Goal: Task Accomplishment & Management: Manage account settings

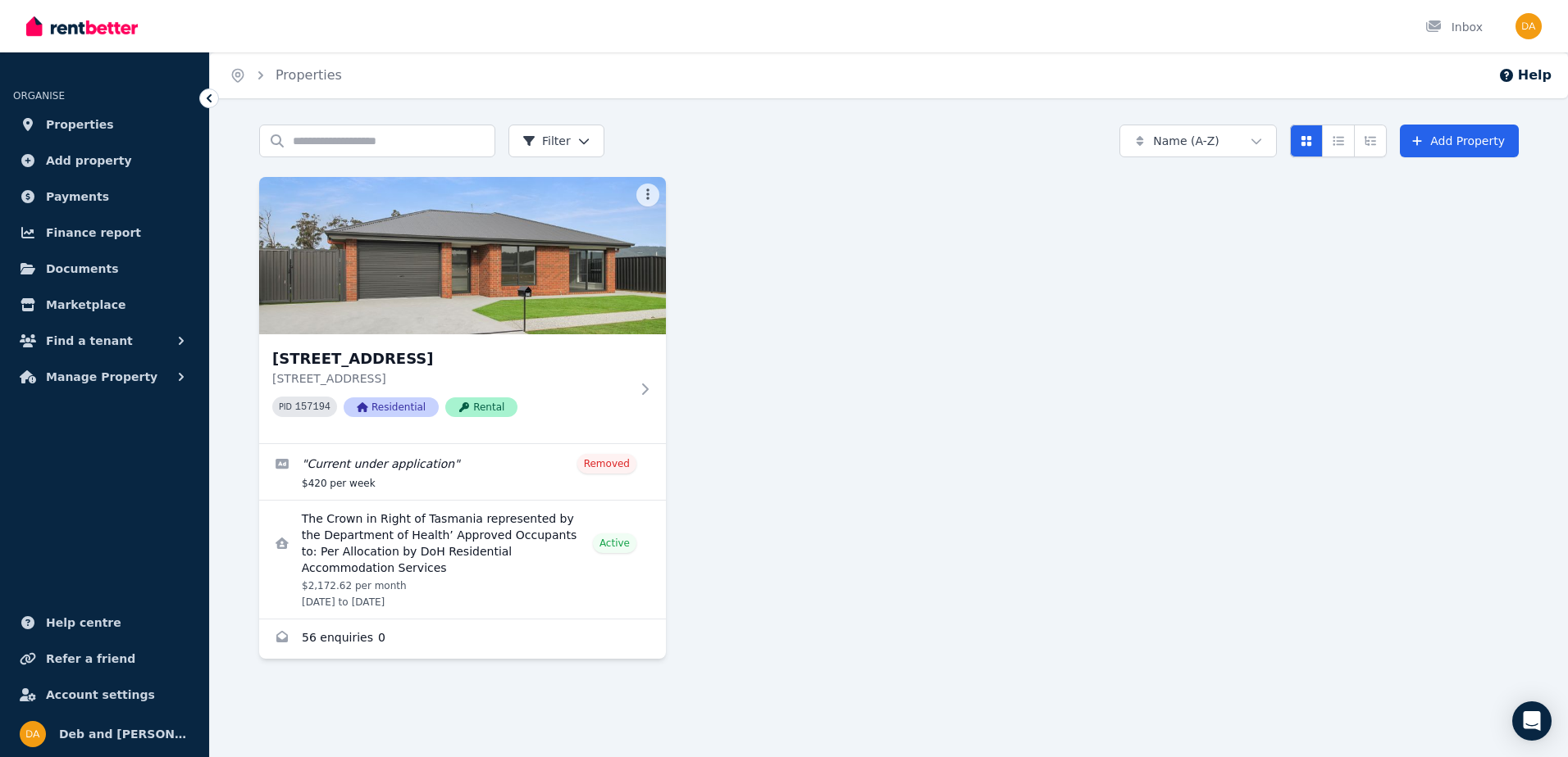
click at [964, 283] on div "2/8 Ayrshire Avenue, Latrobe 2/8 Ayrshire Avenue, Latrobe TAS 7307 PID 157194 R…" at bounding box center [888, 418] width 1259 height 482
click at [83, 198] on span "Payments" at bounding box center [77, 196] width 63 height 20
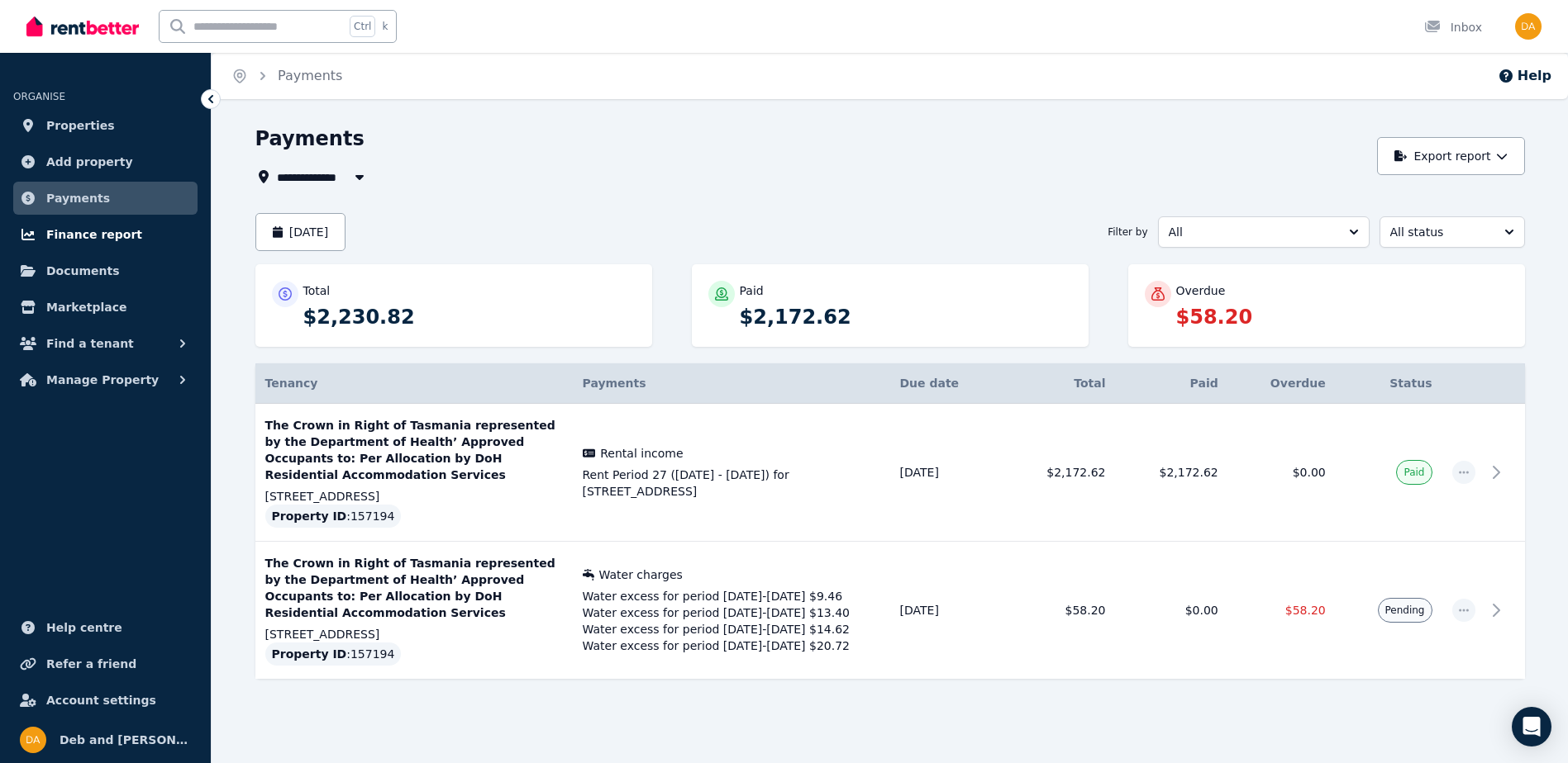
click at [66, 234] on span "Finance report" at bounding box center [94, 234] width 96 height 20
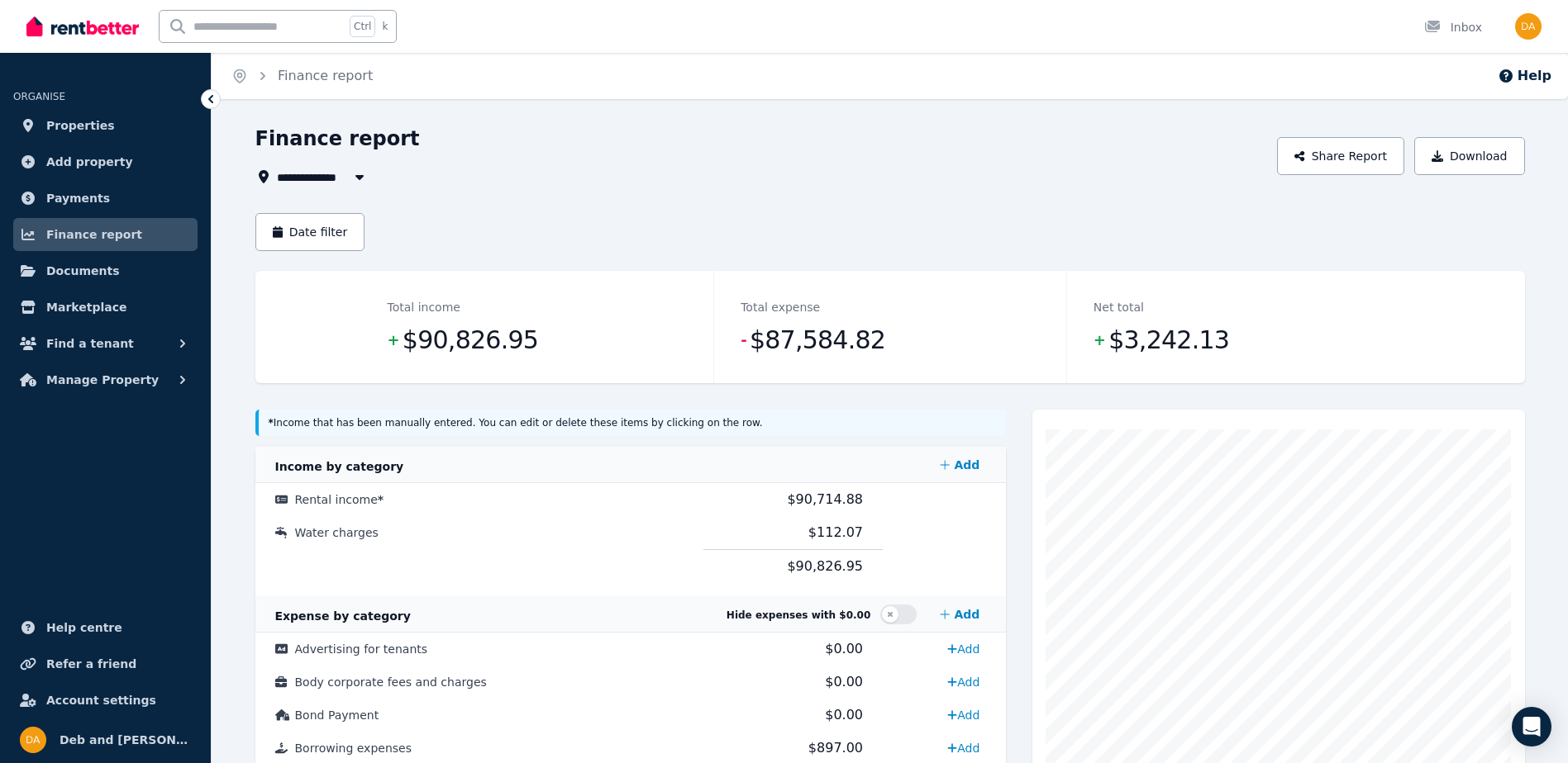
drag, startPoint x: 1359, startPoint y: 244, endPoint x: 1387, endPoint y: 228, distance: 32.2
click at [1381, 231] on div "Date filter" at bounding box center [889, 232] width 1269 height 38
click at [306, 238] on button "Date filter" at bounding box center [310, 232] width 110 height 38
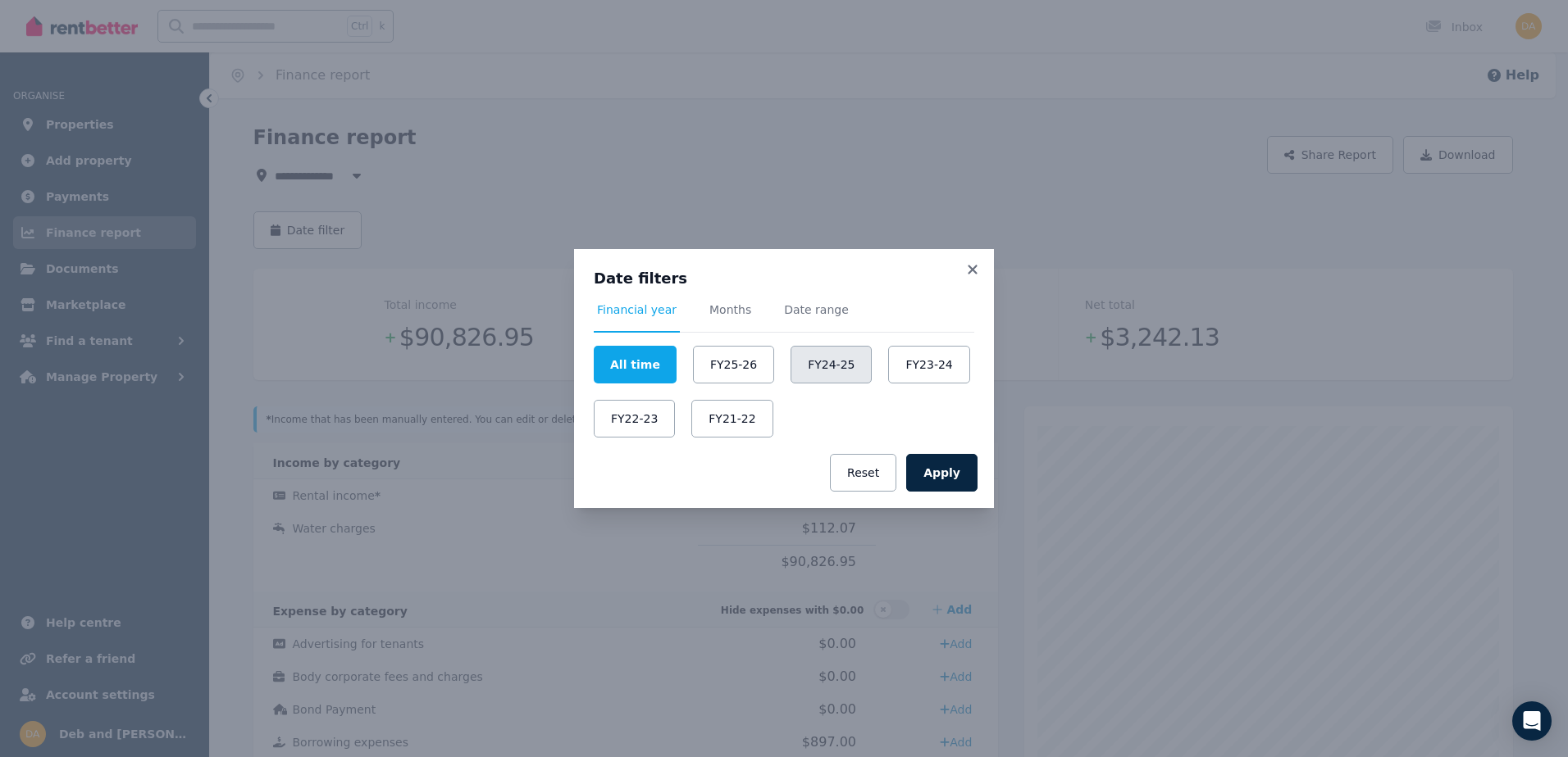
click at [806, 363] on button "FY24-25" at bounding box center [831, 365] width 81 height 37
click at [938, 484] on button "Apply" at bounding box center [941, 473] width 71 height 37
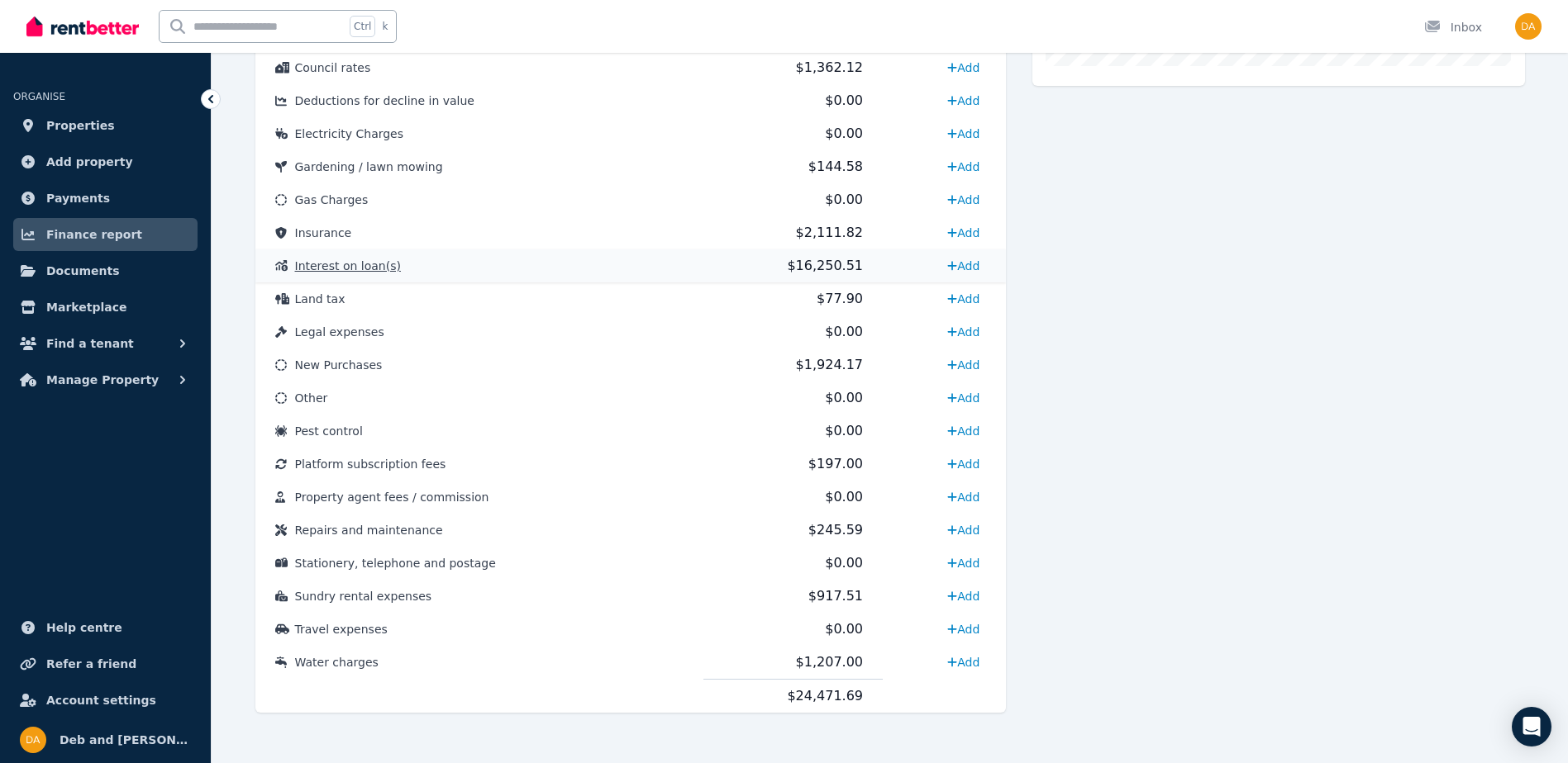
scroll to position [716, 0]
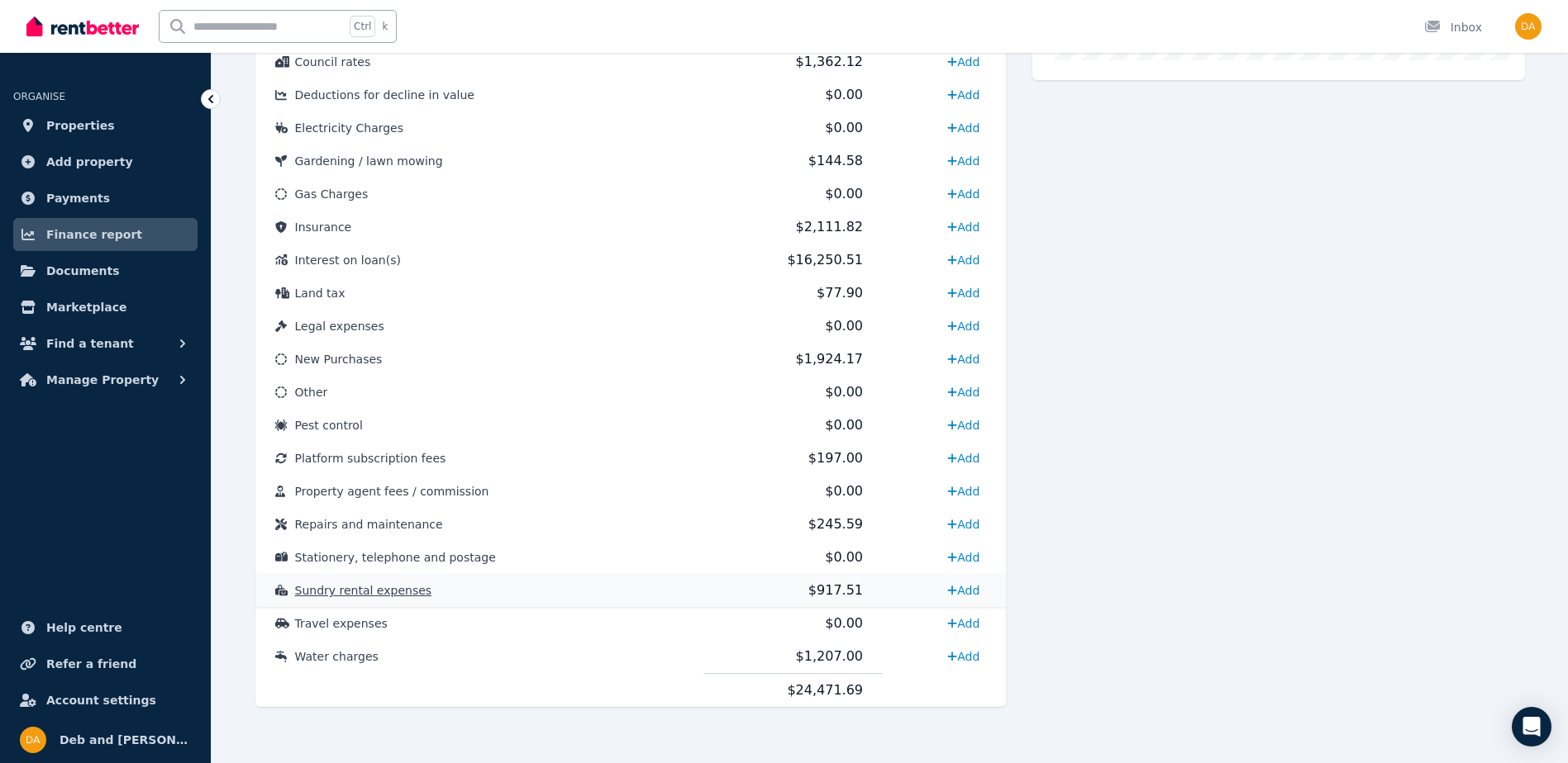
click at [323, 591] on span "Sundry rental expenses" at bounding box center [364, 590] width 137 height 13
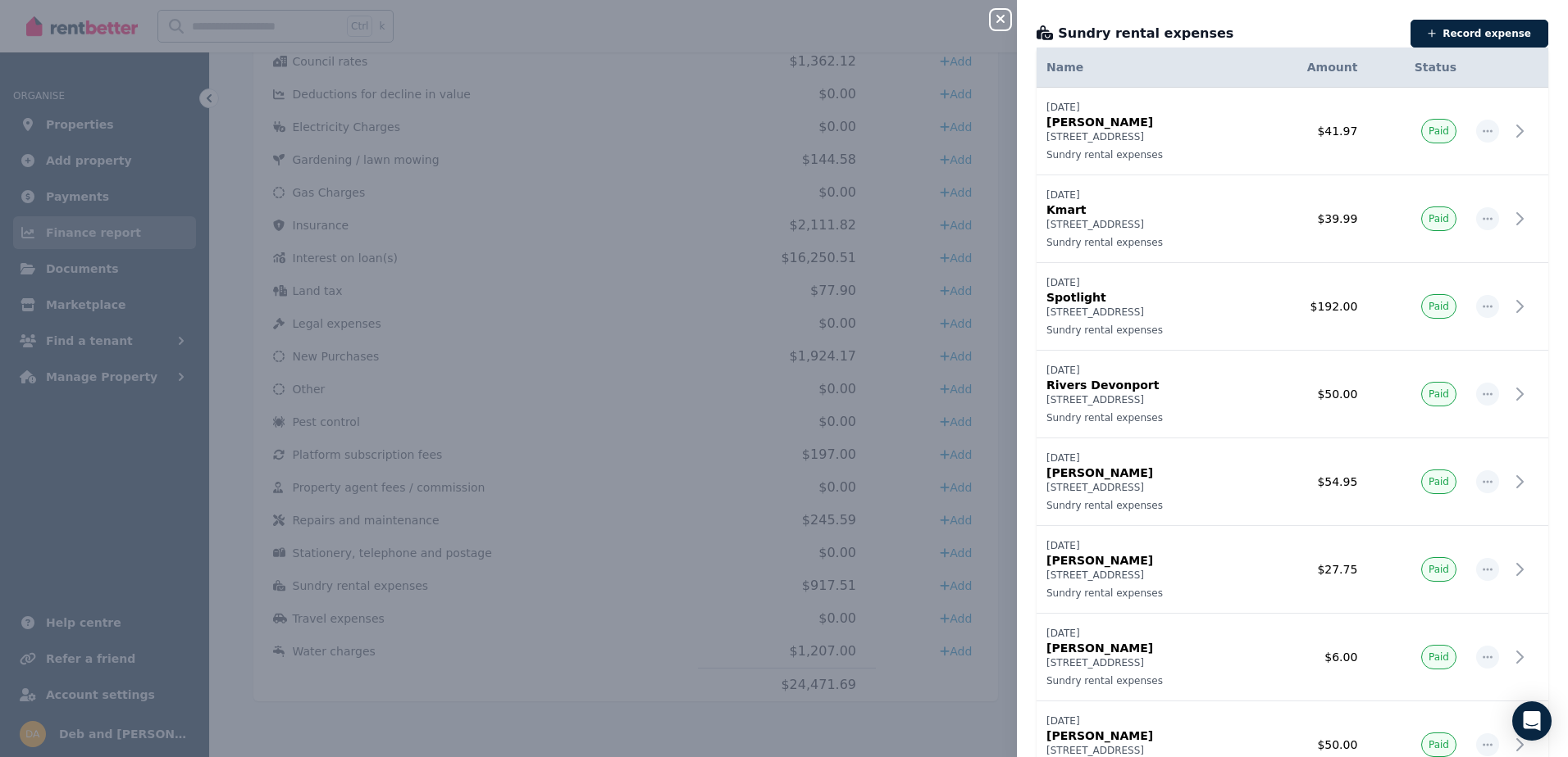
click at [1353, 4] on div "Sundry rental expenses Record expense Date Name Address Category Amount Status …" at bounding box center [1292, 378] width 551 height 757
click at [306, 418] on div "Close panel Sundry rental expenses Record expense Date Name Address Category Am…" at bounding box center [784, 378] width 1568 height 757
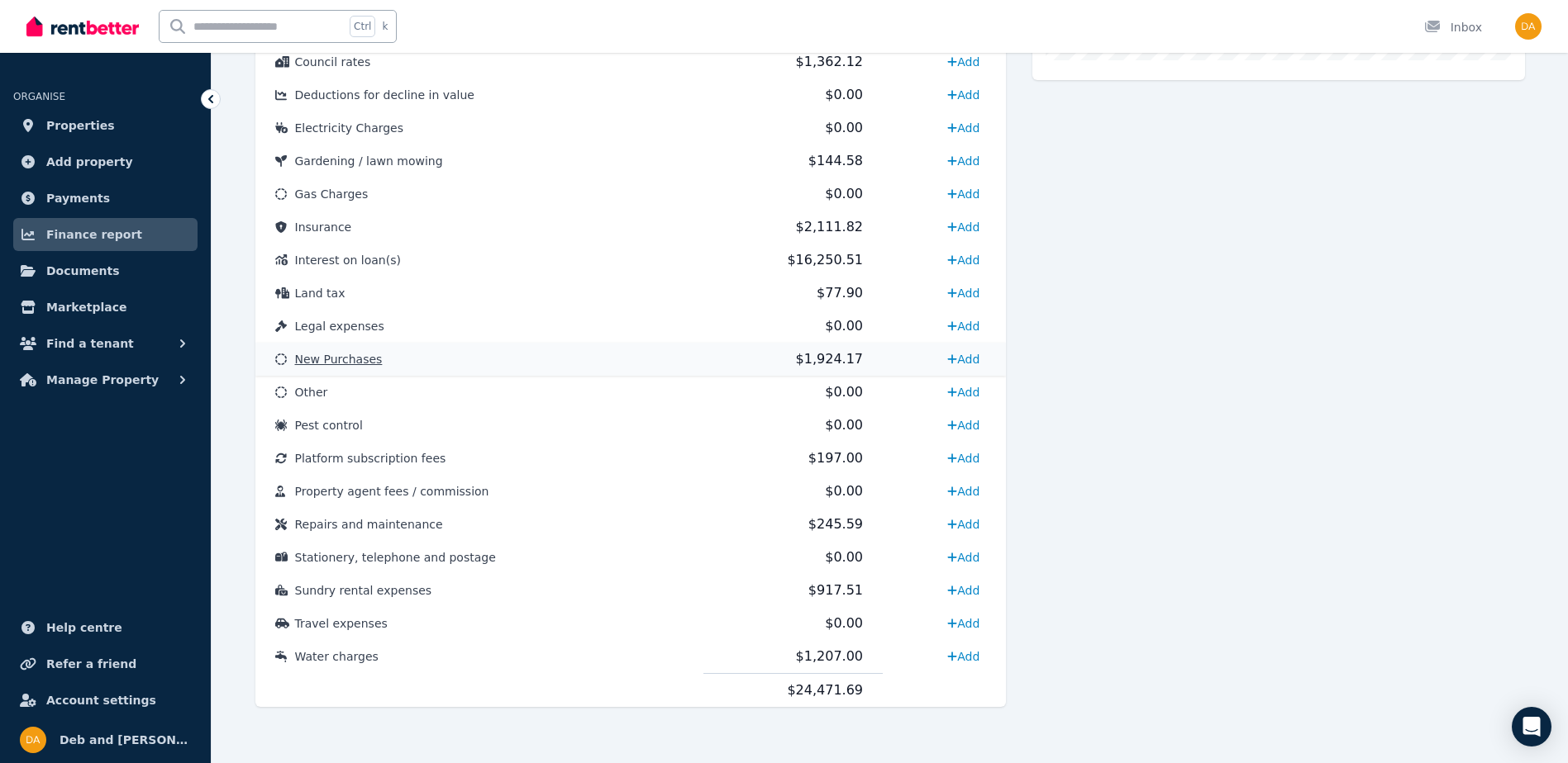
click at [327, 364] on span "New Purchases" at bounding box center [339, 358] width 87 height 13
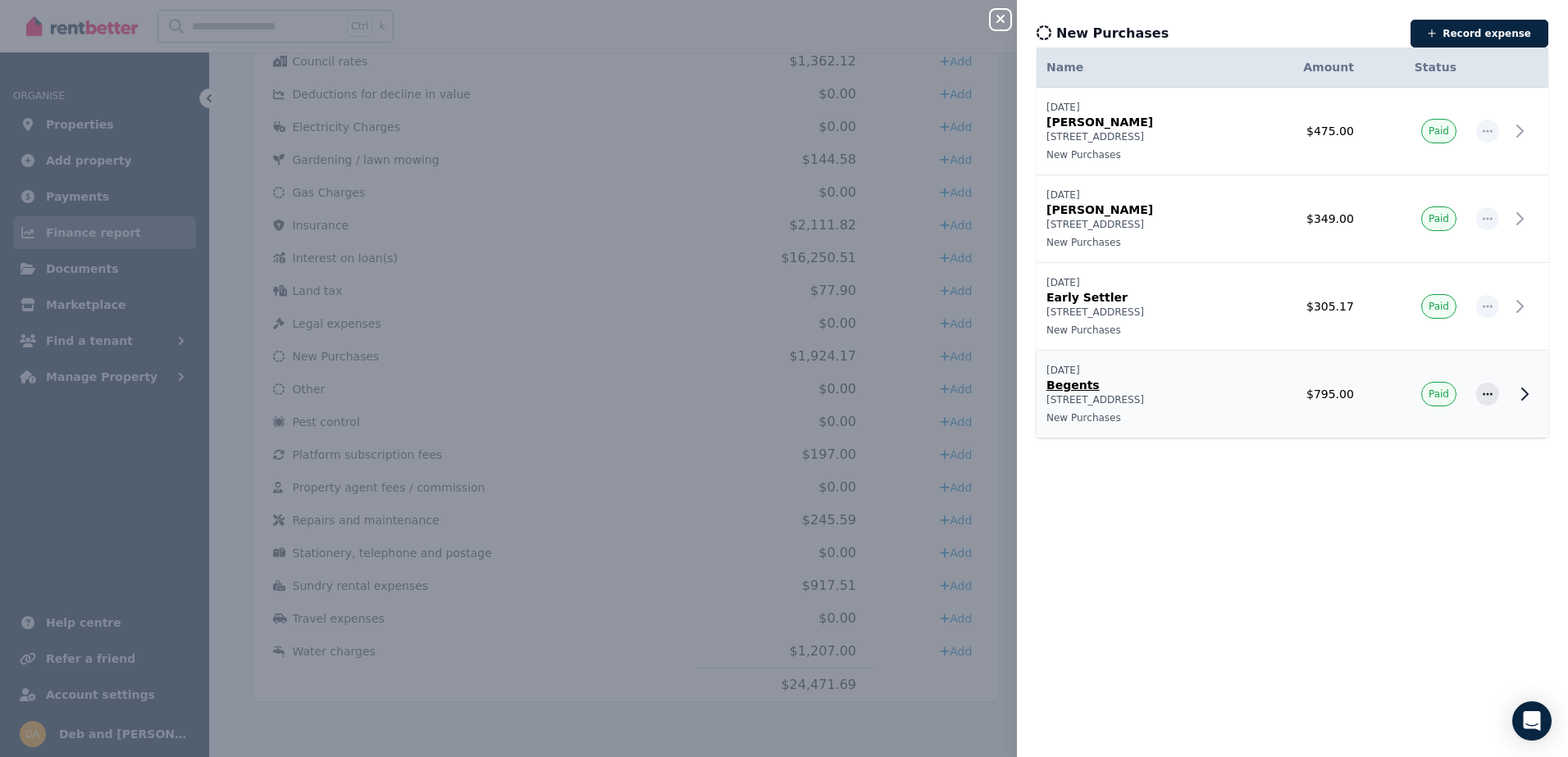
click at [1522, 393] on icon at bounding box center [1525, 395] width 6 height 12
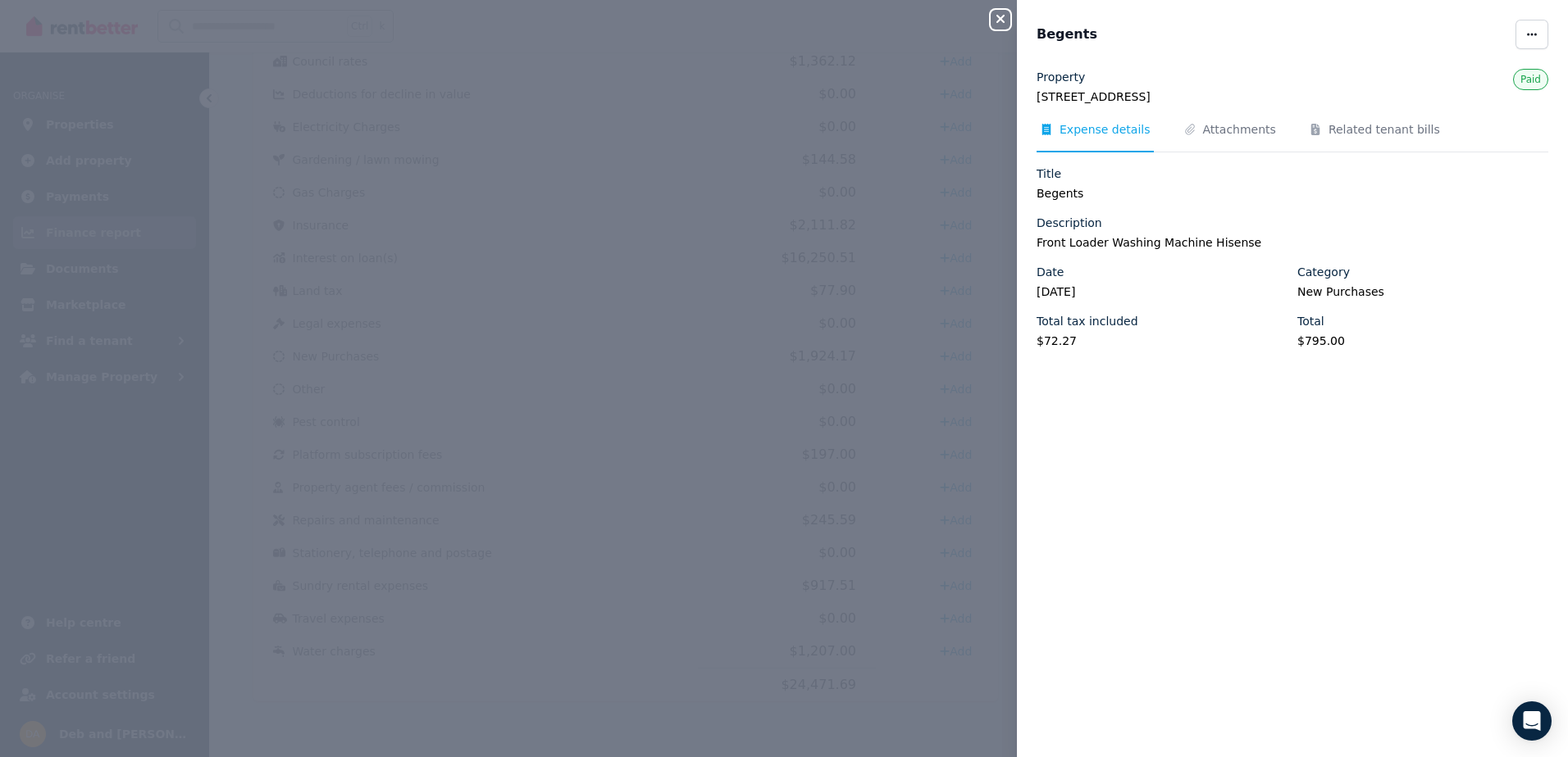
click at [1004, 19] on icon "button" at bounding box center [1000, 18] width 20 height 13
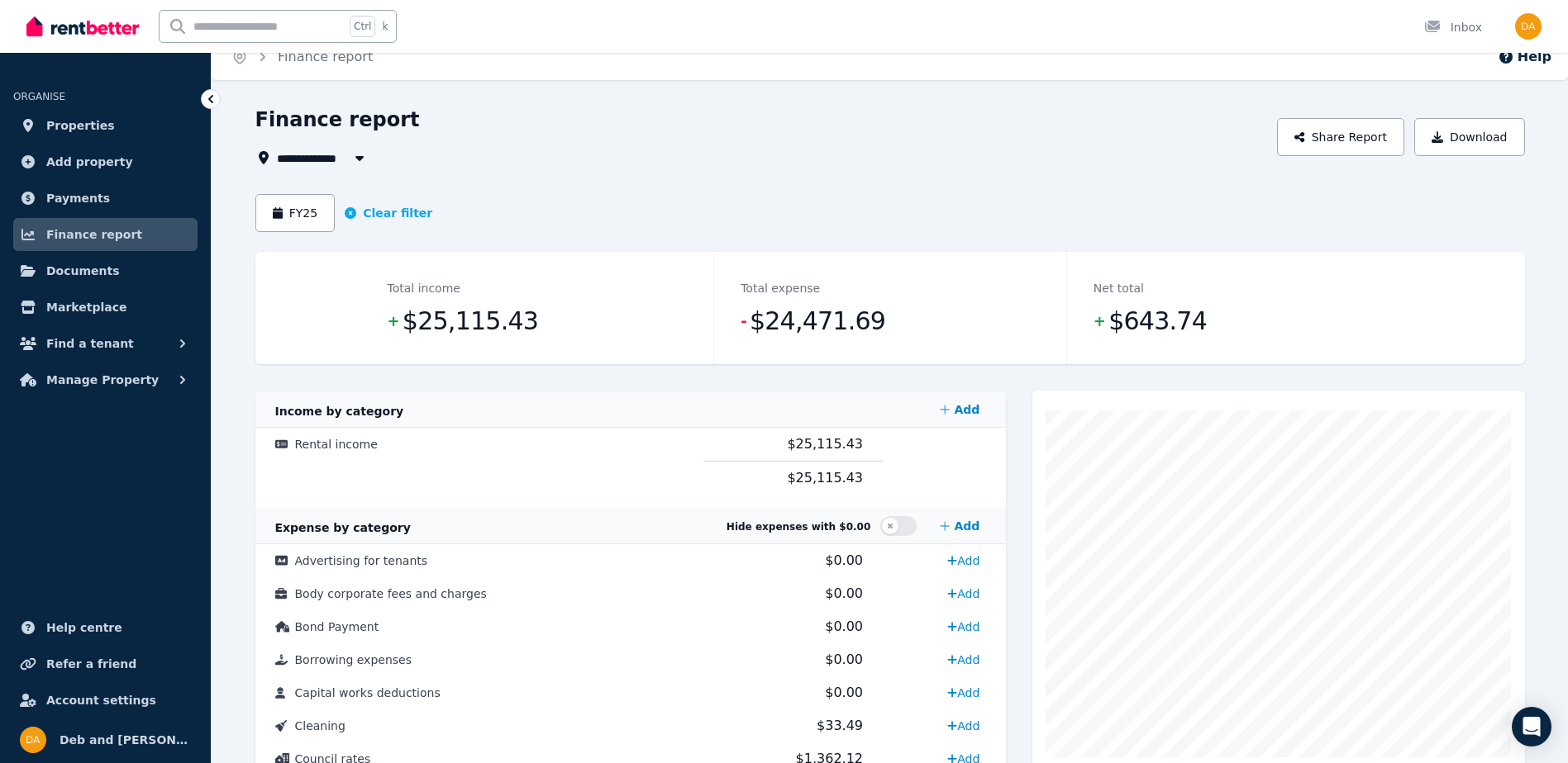
scroll to position [0, 0]
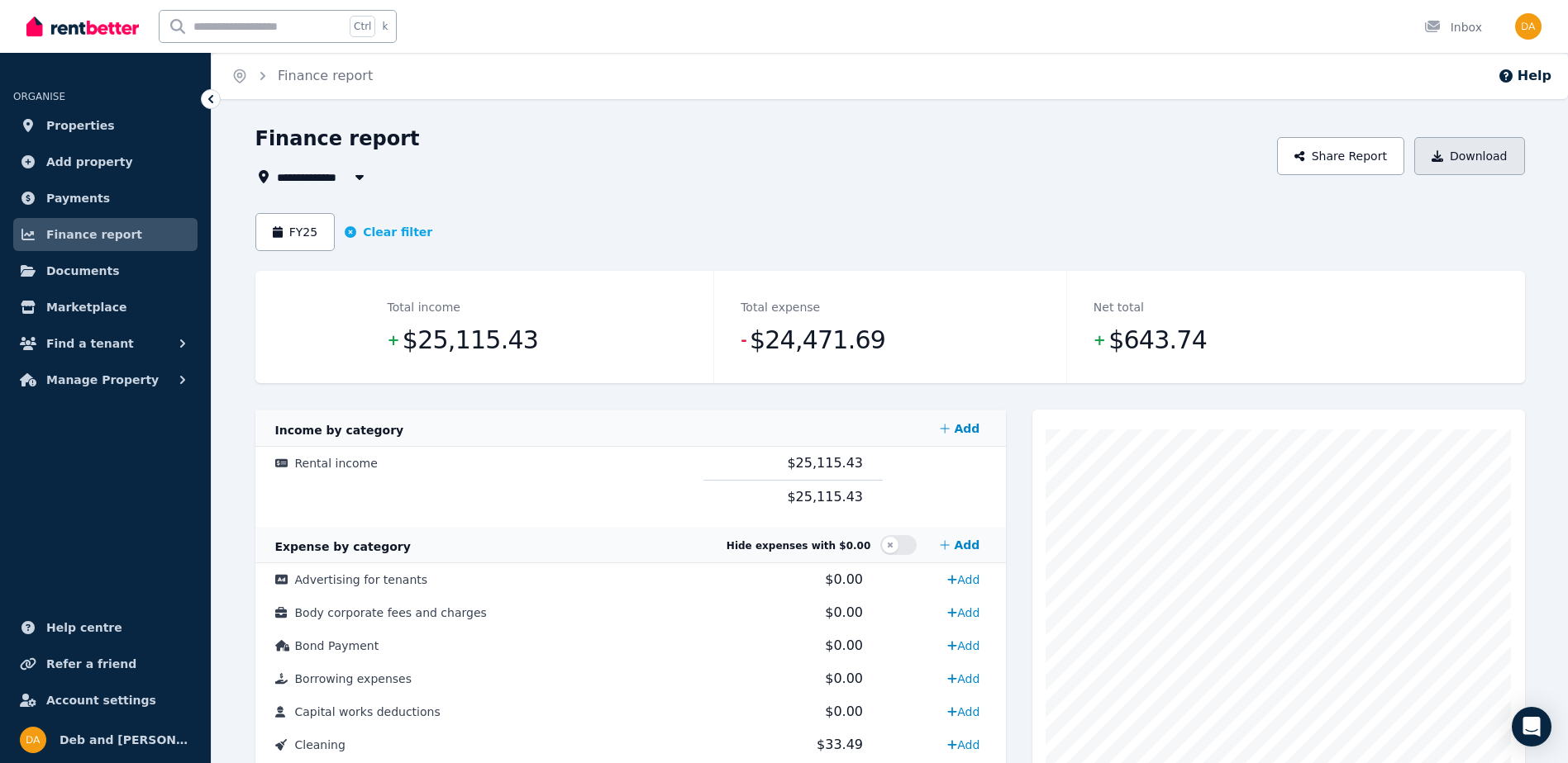
click at [1487, 159] on button "Download" at bounding box center [1470, 156] width 110 height 38
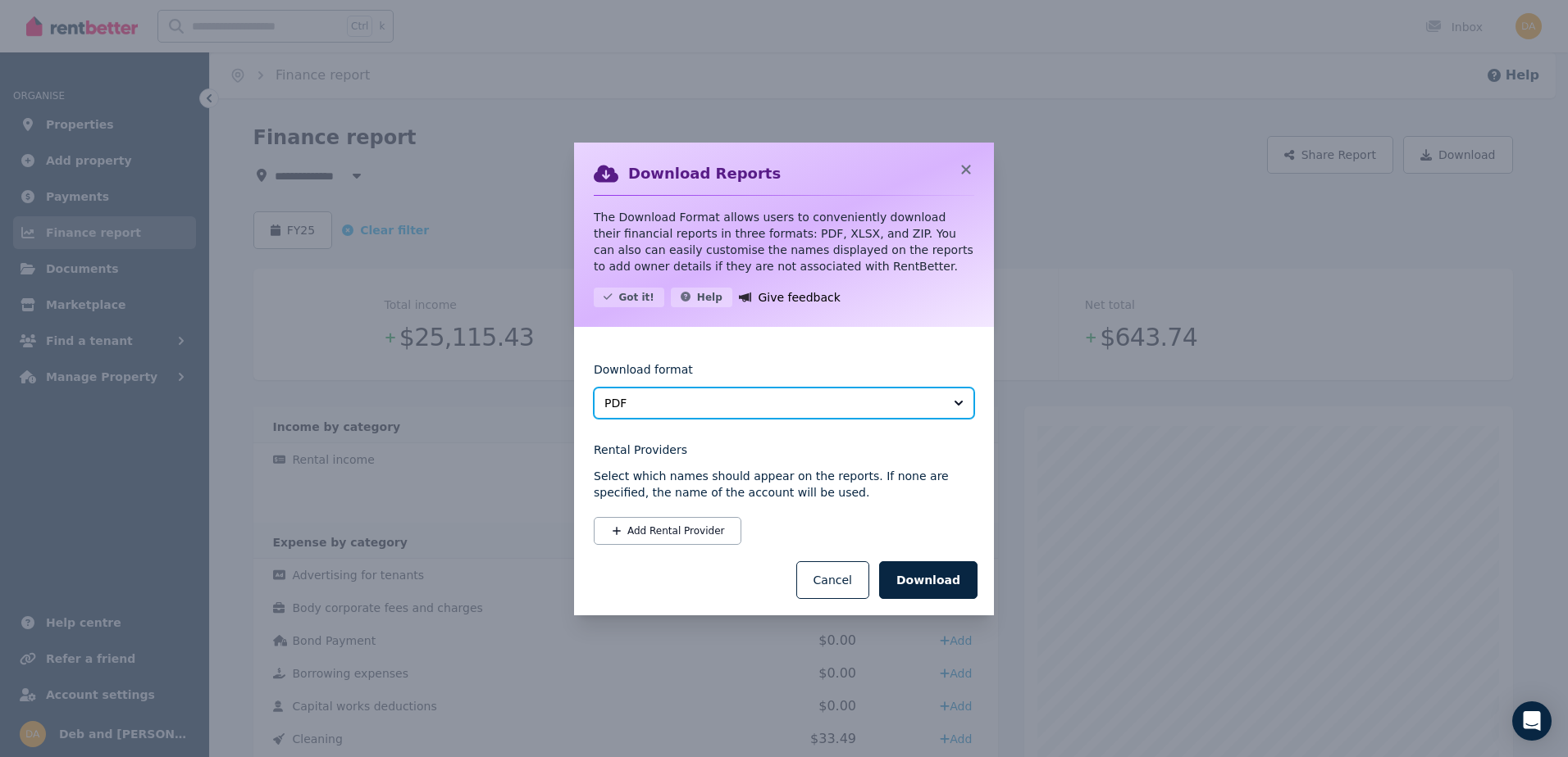
click at [773, 399] on span "PDF" at bounding box center [773, 403] width 336 height 16
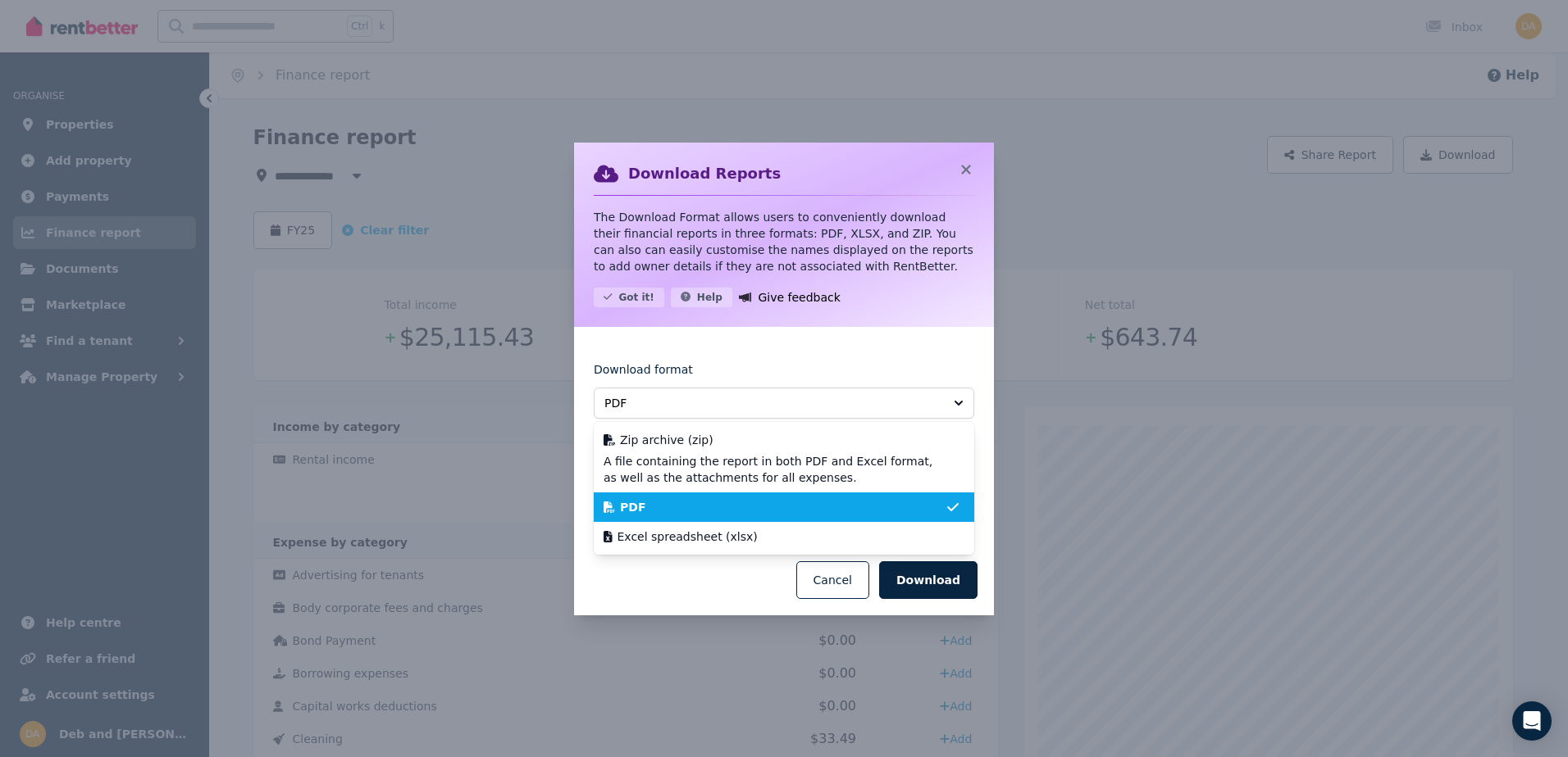
click at [647, 519] on li "PDF" at bounding box center [784, 507] width 380 height 30
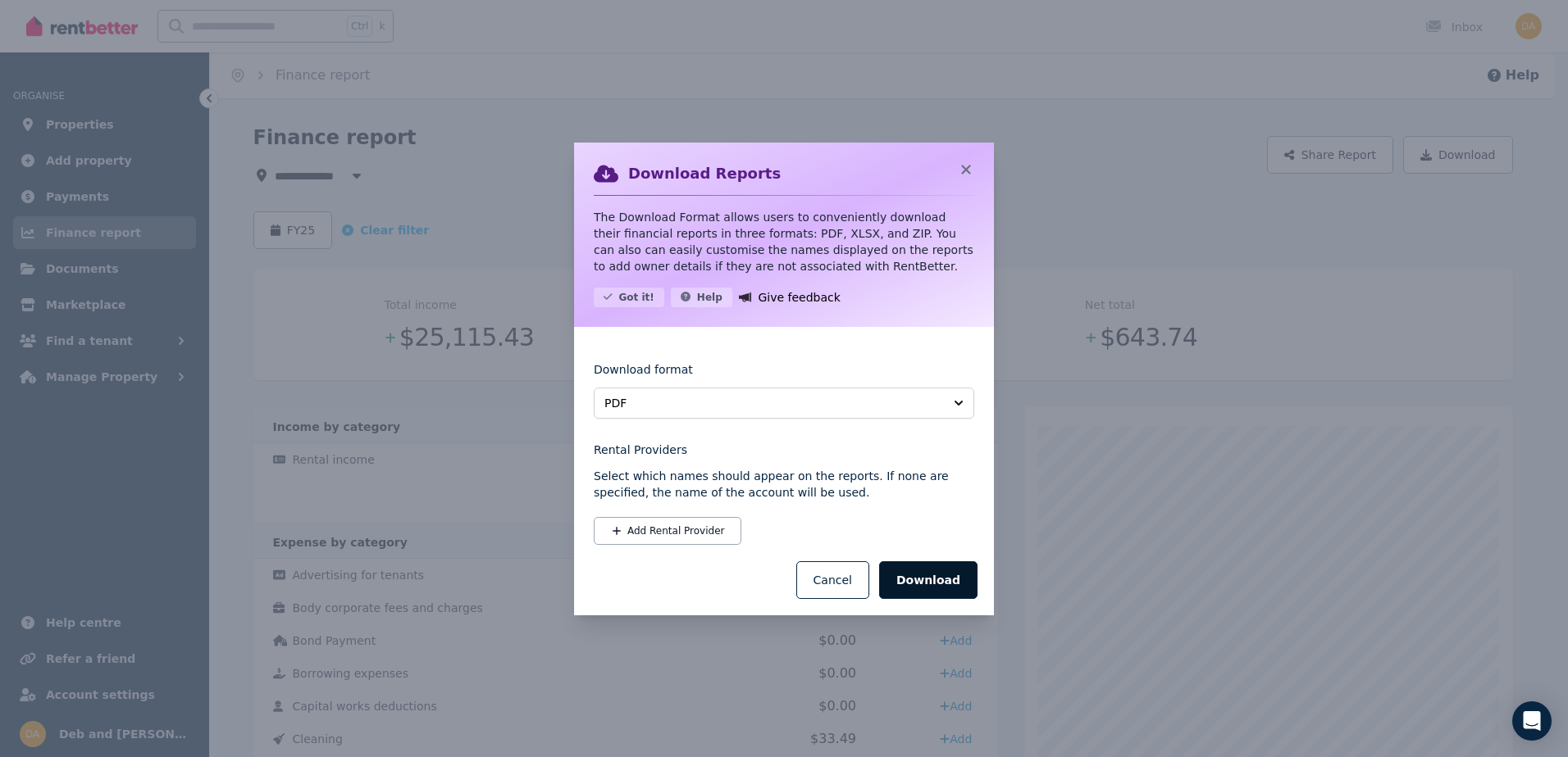
click at [933, 582] on button "Download" at bounding box center [928, 580] width 98 height 37
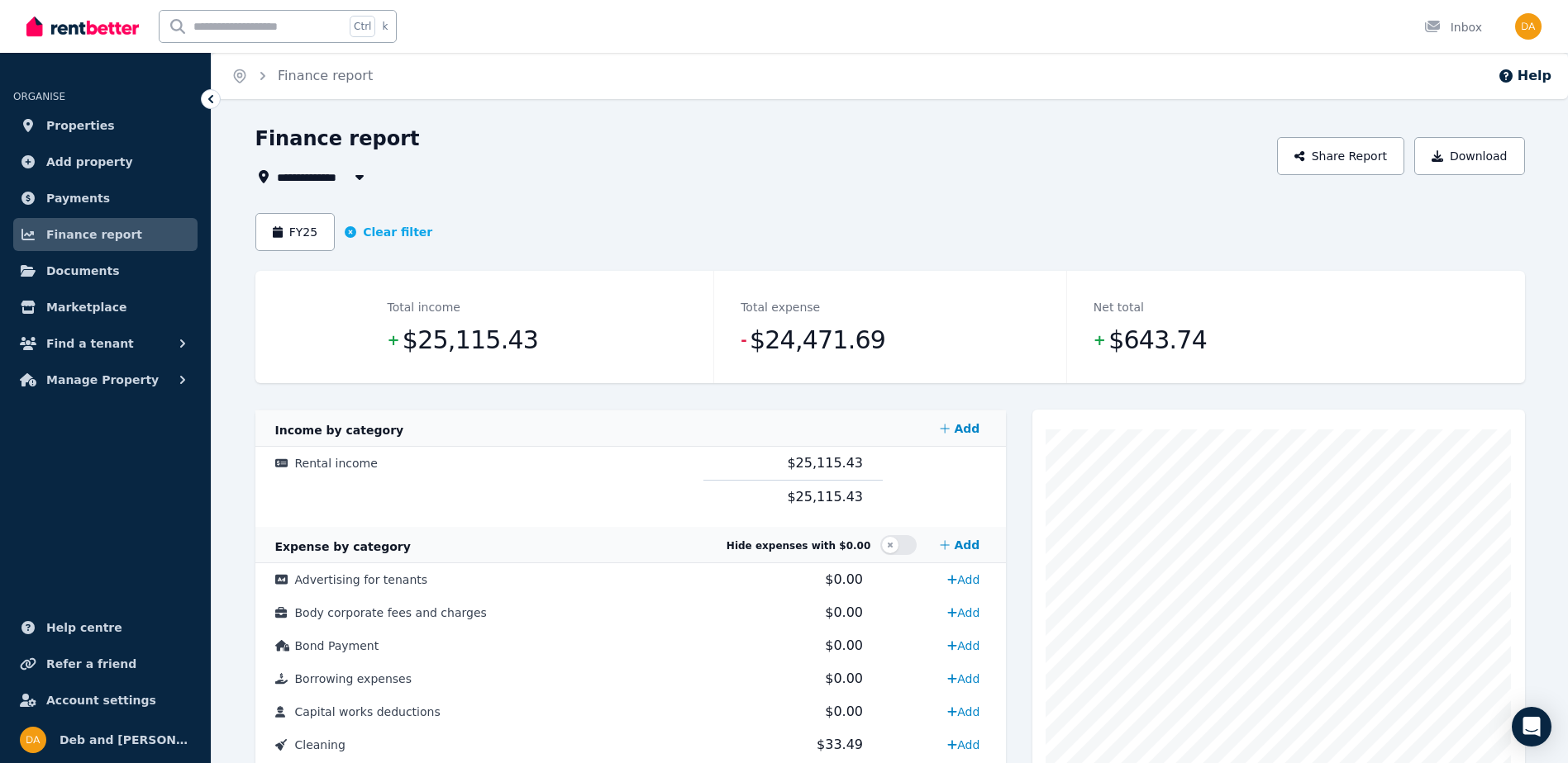
click at [528, 223] on div "FY25 Clear filter" at bounding box center [889, 232] width 1269 height 38
click at [94, 271] on span "Documents" at bounding box center [83, 270] width 74 height 20
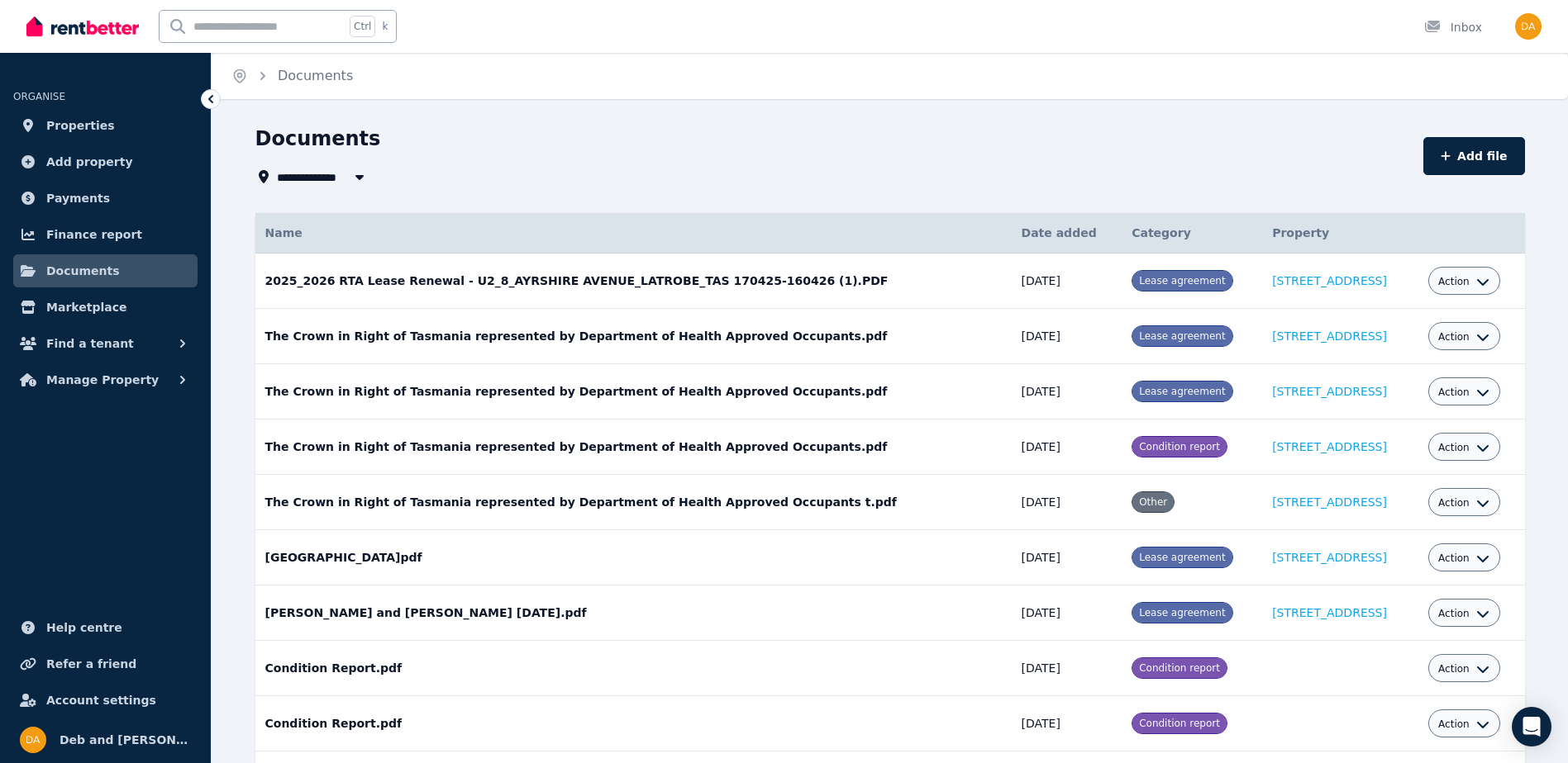
click at [798, 133] on div "Documents" at bounding box center [834, 141] width 1158 height 32
click at [526, 181] on div "**********" at bounding box center [834, 176] width 1158 height 20
click at [85, 305] on span "Marketplace" at bounding box center [86, 307] width 80 height 20
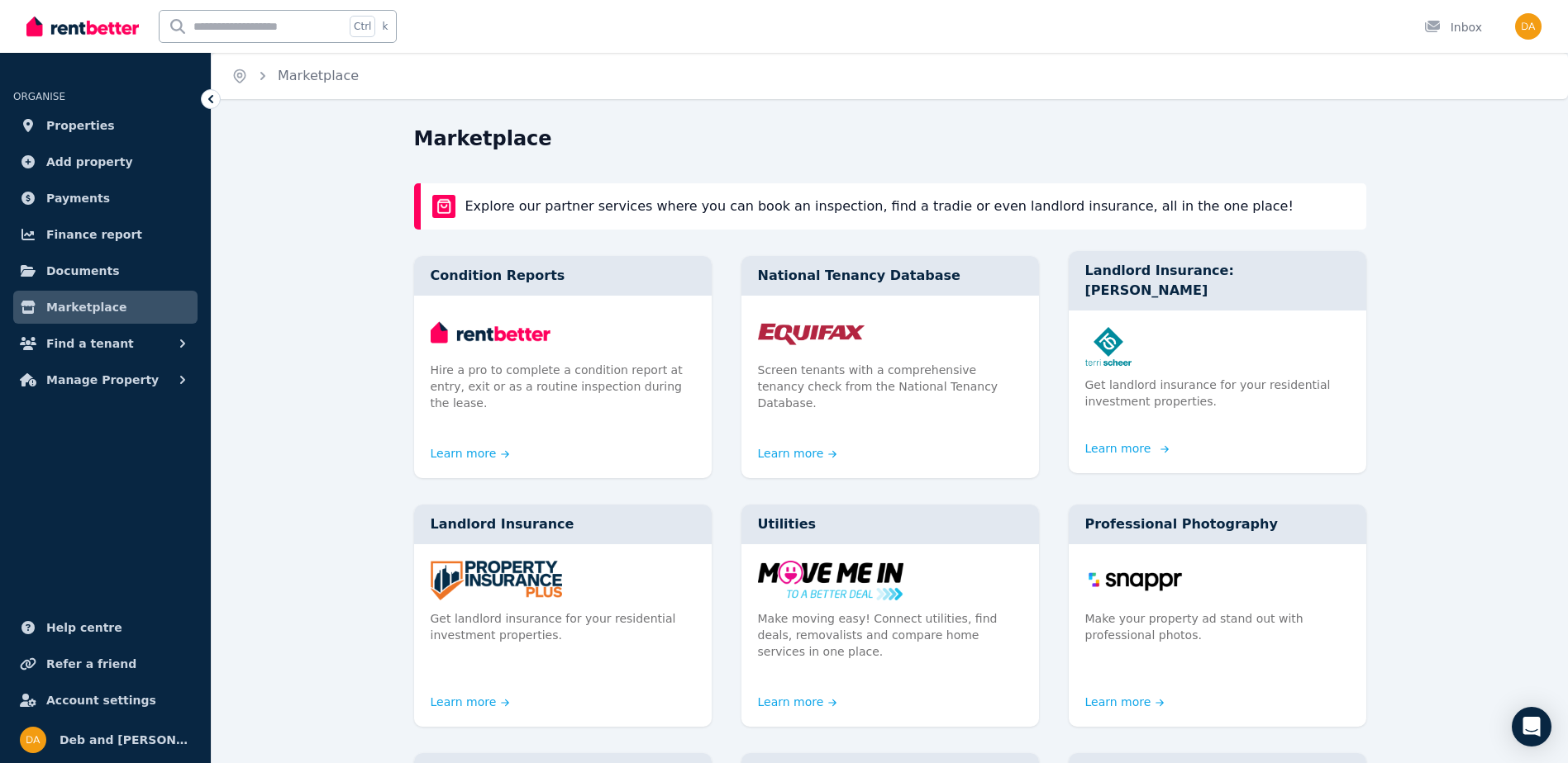
click at [1110, 376] on p "Get landlord insurance for your residential investment properties." at bounding box center [1217, 393] width 264 height 33
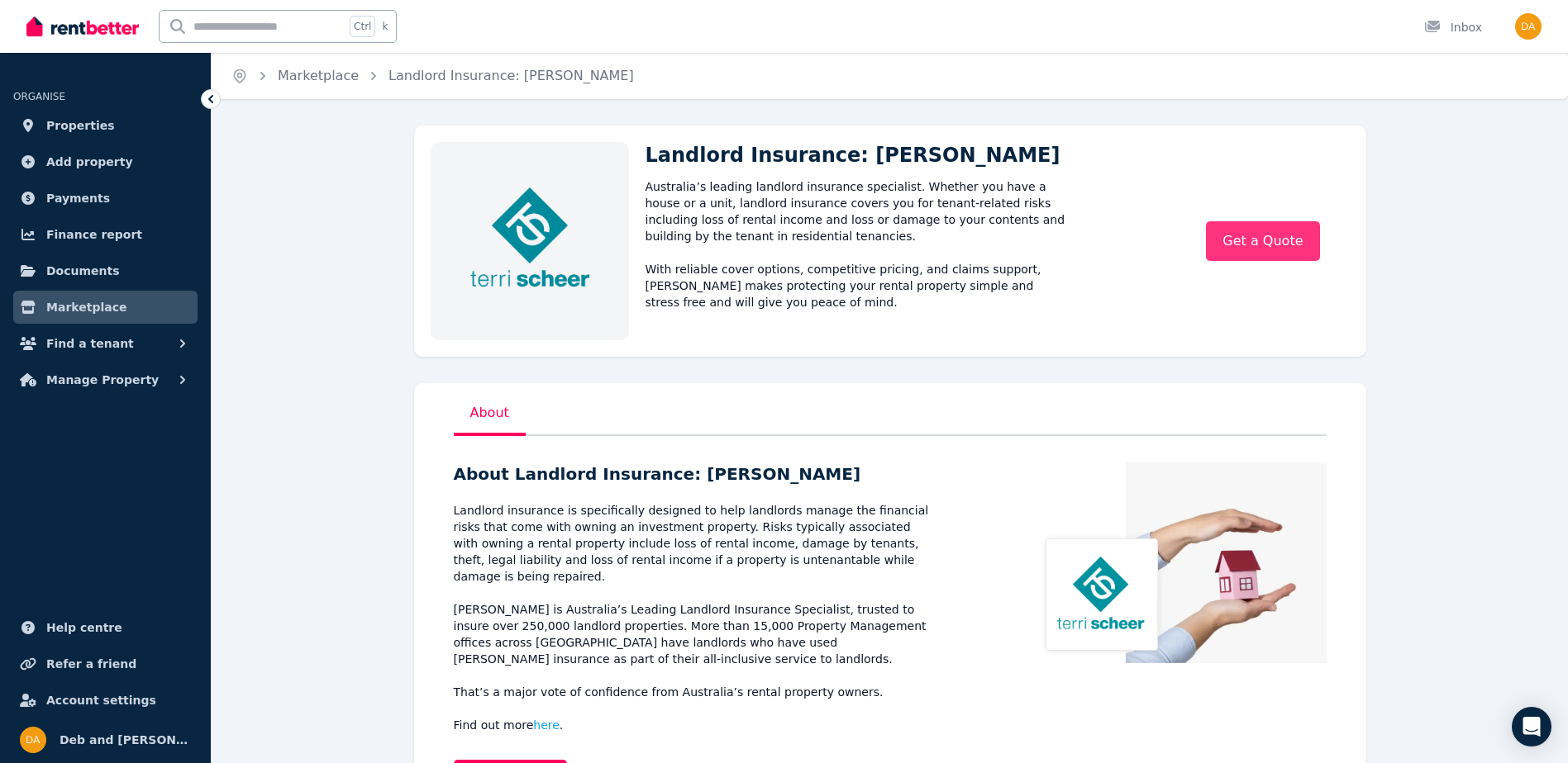
click at [1256, 247] on link "Get a Quote" at bounding box center [1262, 241] width 113 height 39
click at [92, 382] on span "Manage Property" at bounding box center [102, 380] width 112 height 20
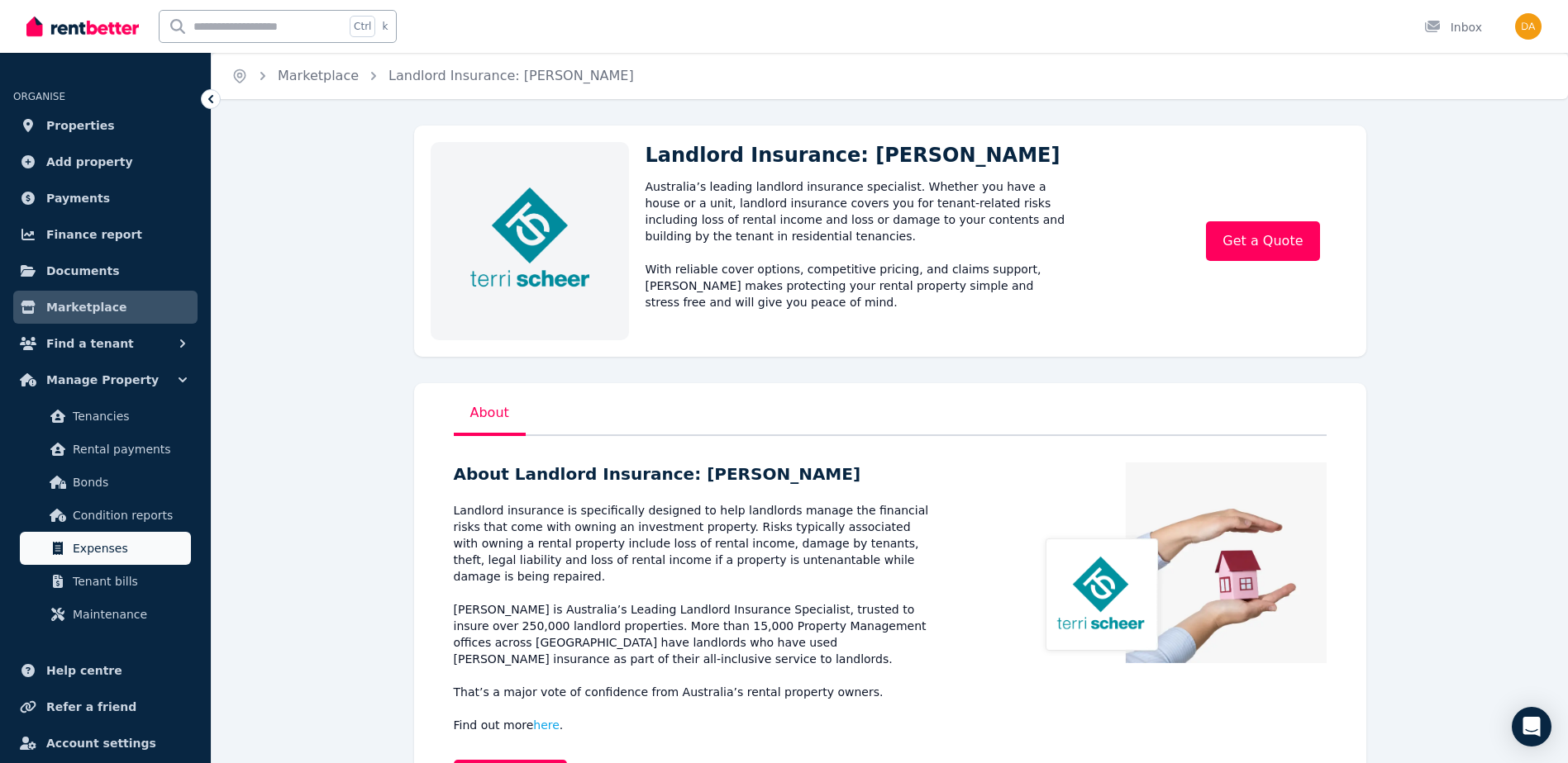
click at [116, 544] on span "Expenses" at bounding box center [128, 548] width 111 height 20
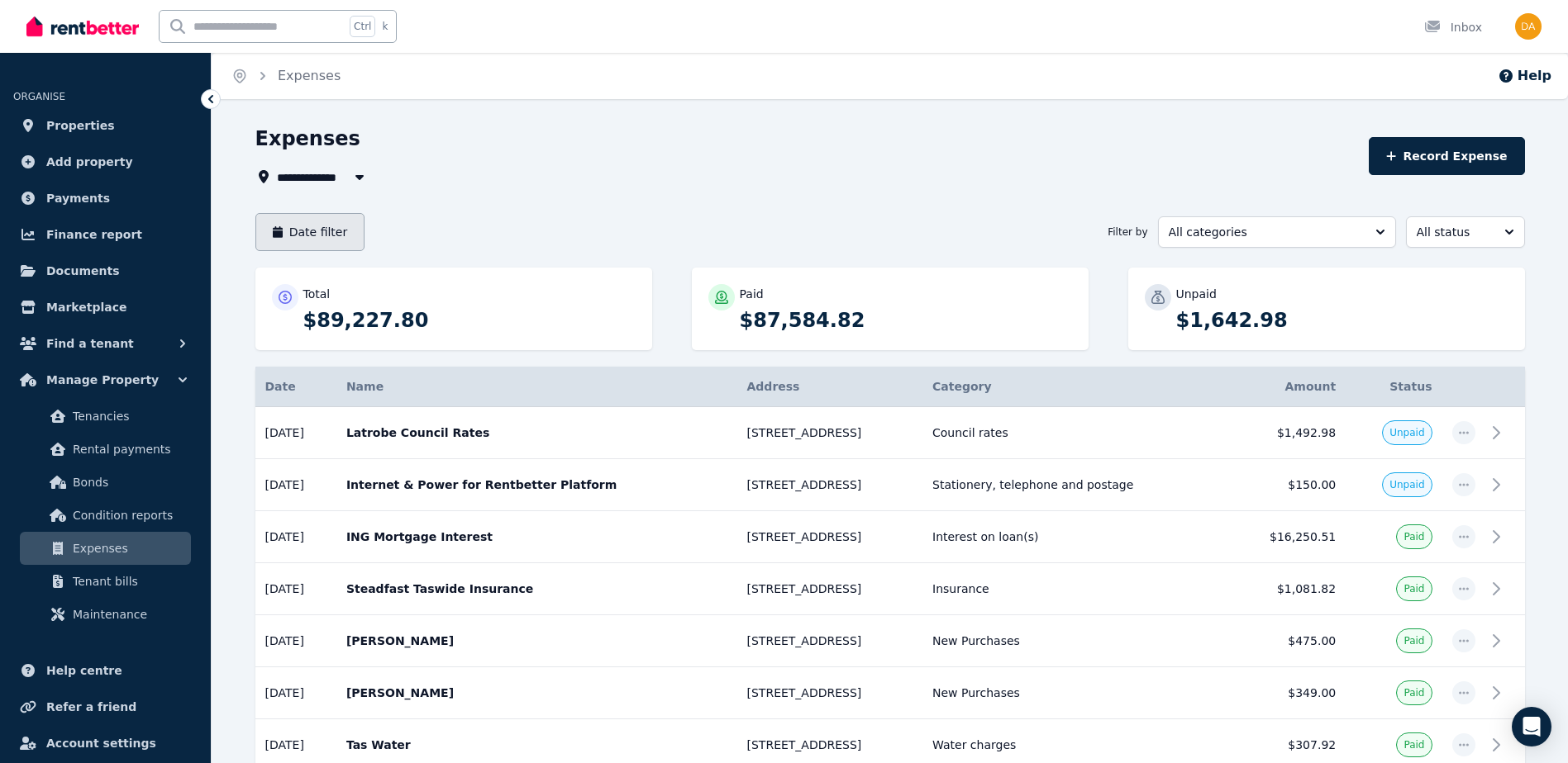
click at [319, 227] on button "Date filter" at bounding box center [310, 232] width 110 height 38
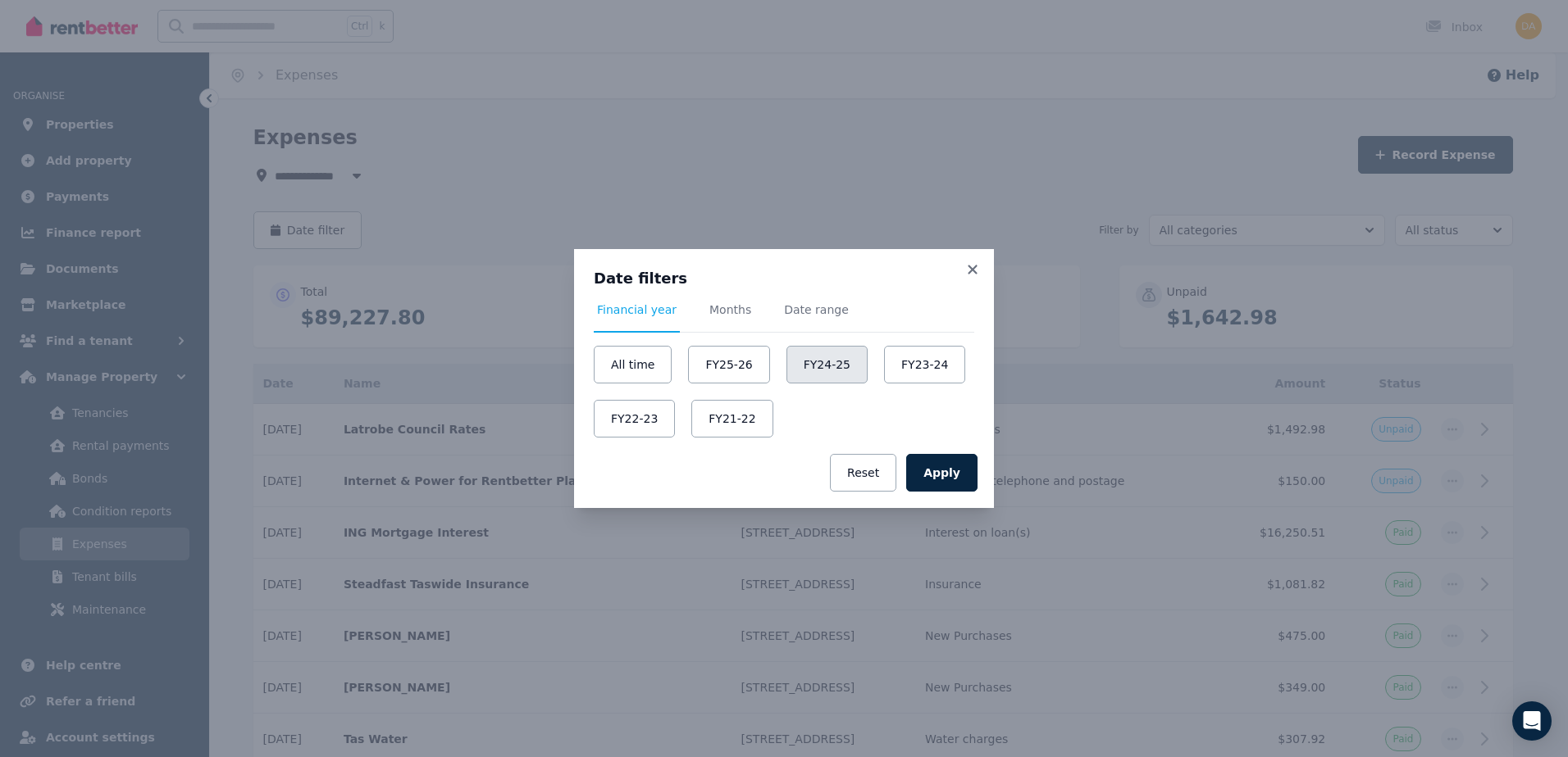
click at [816, 366] on button "FY24-25" at bounding box center [827, 365] width 81 height 37
click at [940, 471] on button "Apply" at bounding box center [941, 473] width 71 height 37
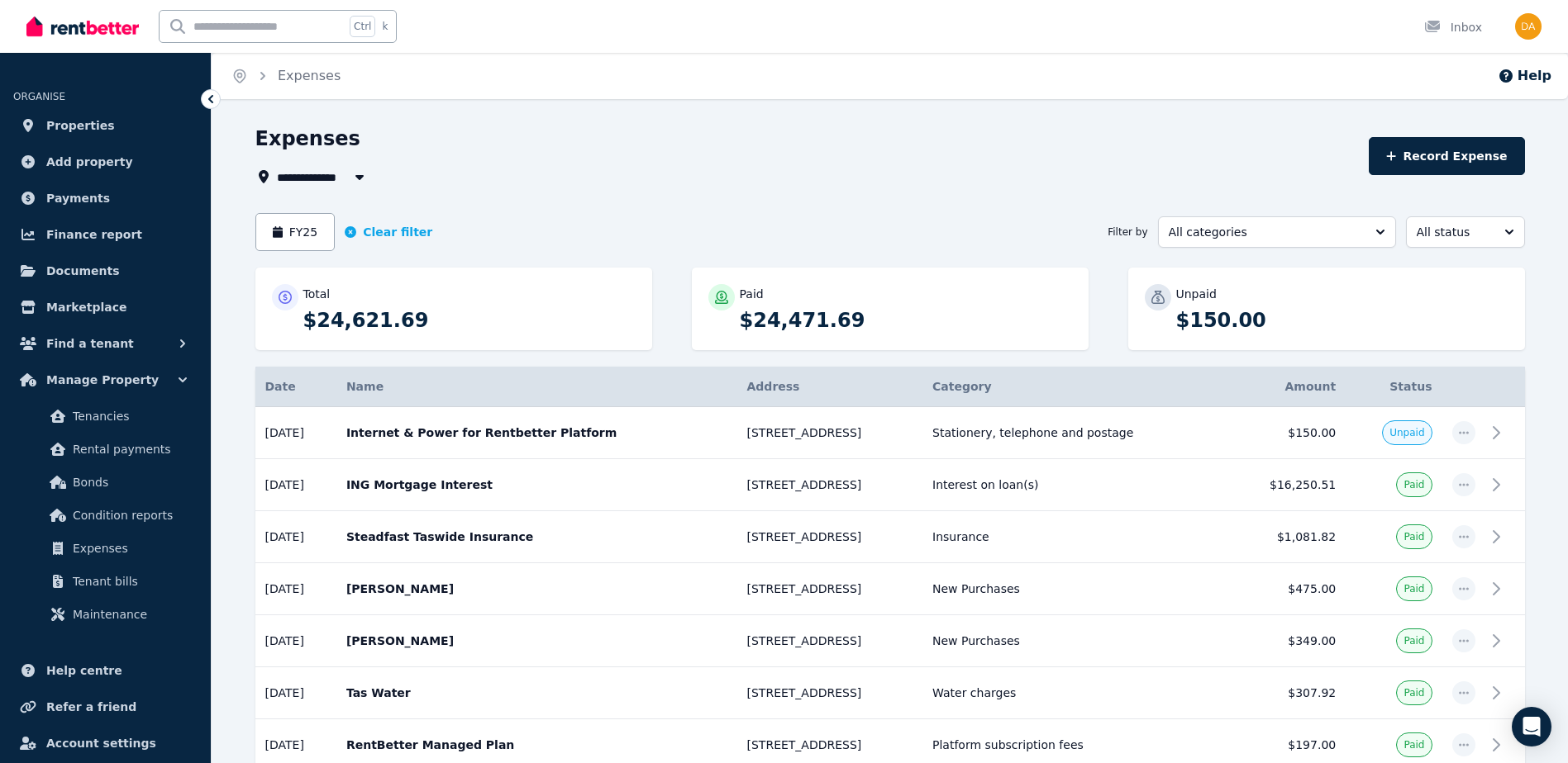
click at [752, 157] on div "**********" at bounding box center [807, 156] width 1104 height 61
click at [1506, 421] on td at bounding box center [1506, 433] width 39 height 52
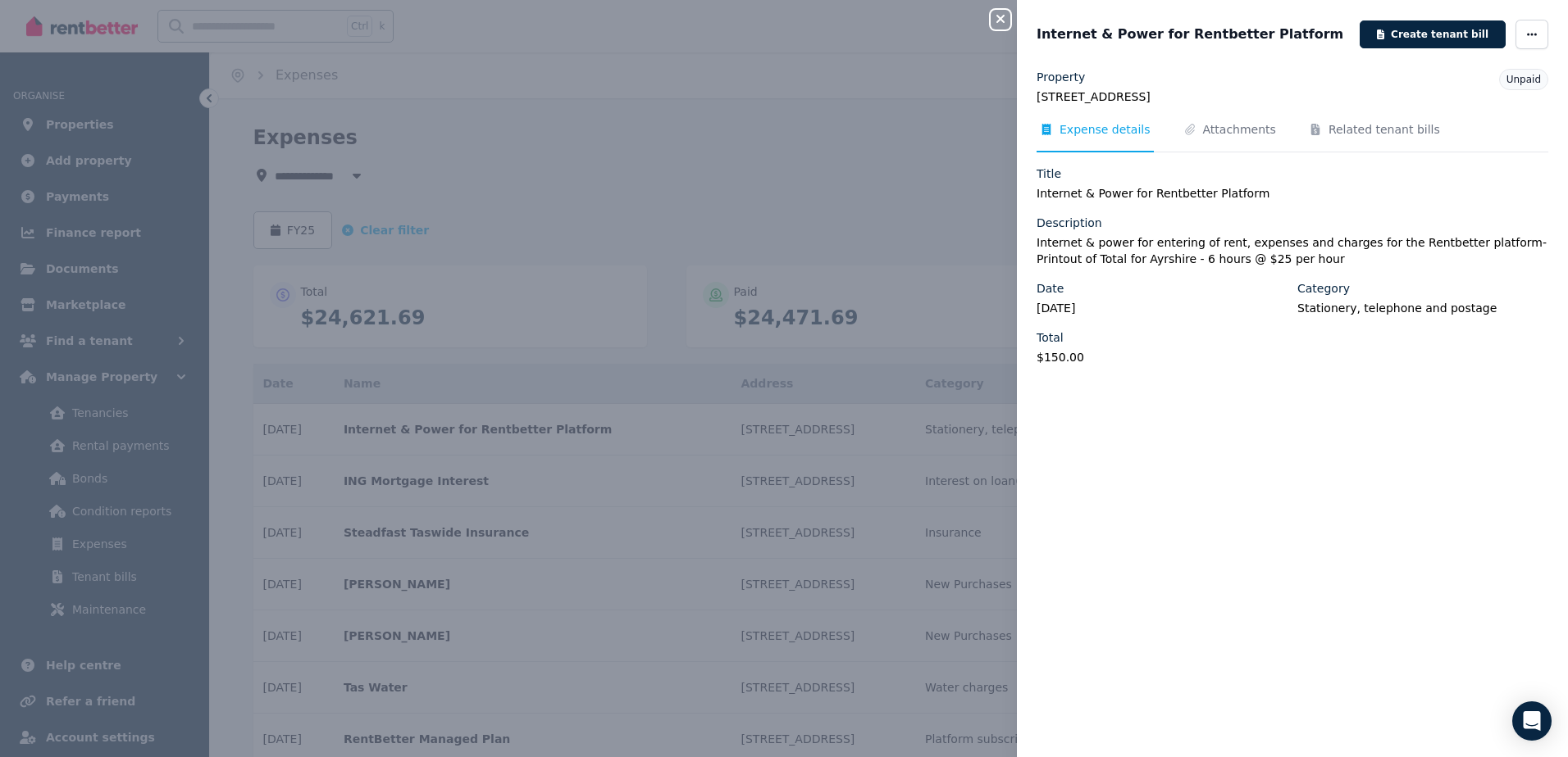
drag, startPoint x: 1509, startPoint y: 82, endPoint x: 1515, endPoint y: 63, distance: 19.9
click at [1509, 81] on span "Unpaid" at bounding box center [1523, 80] width 35 height 12
click at [1525, 32] on icon "button" at bounding box center [1531, 35] width 13 height 12
click at [1430, 150] on span "Mark as paid" at bounding box center [1482, 147] width 105 height 20
click at [728, 148] on div "Close panel Internet & Power for Rentbetter Platform Create tenant bill Propert…" at bounding box center [784, 378] width 1568 height 757
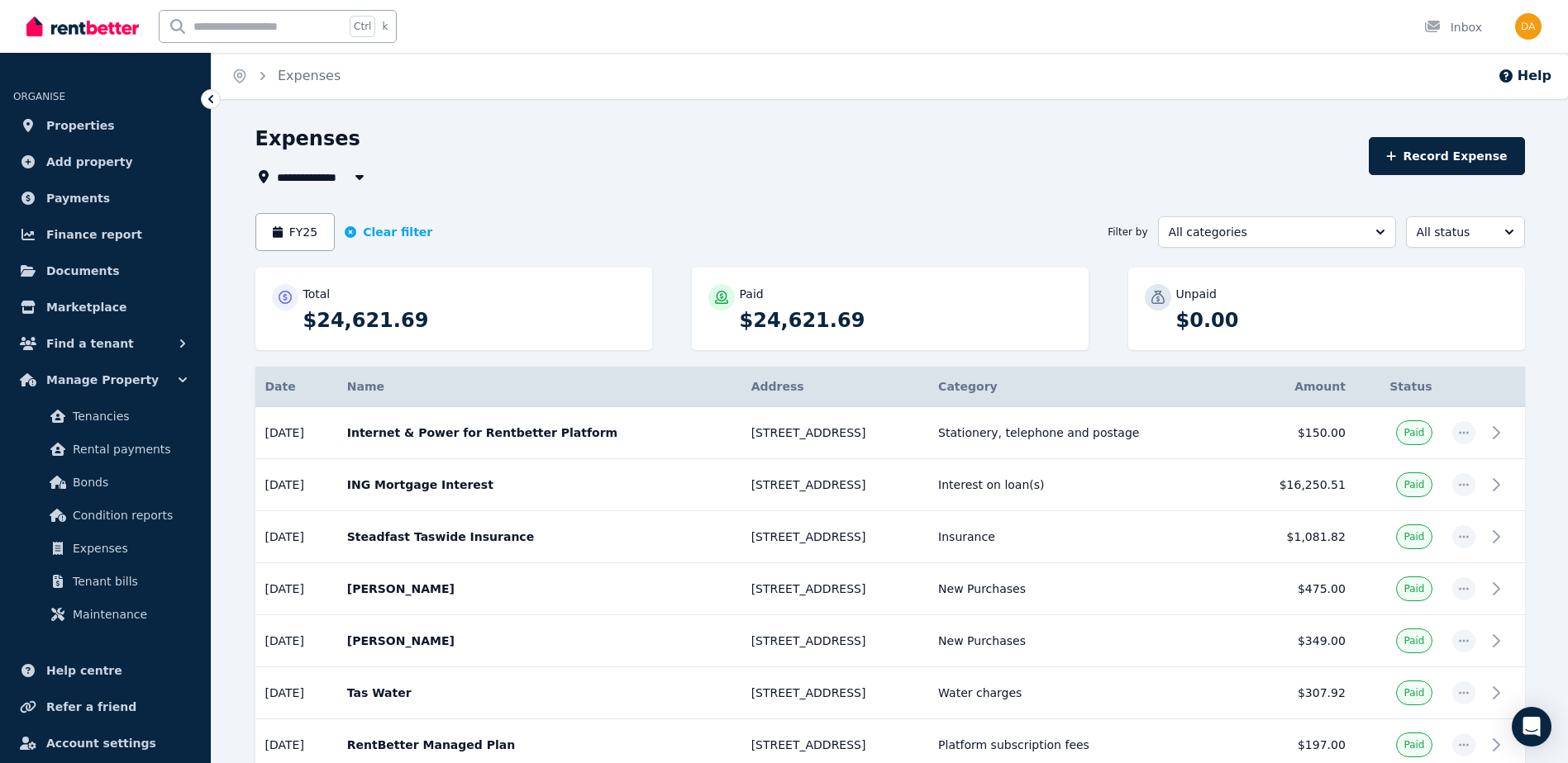
click at [321, 178] on span "All Properties" at bounding box center [330, 176] width 107 height 20
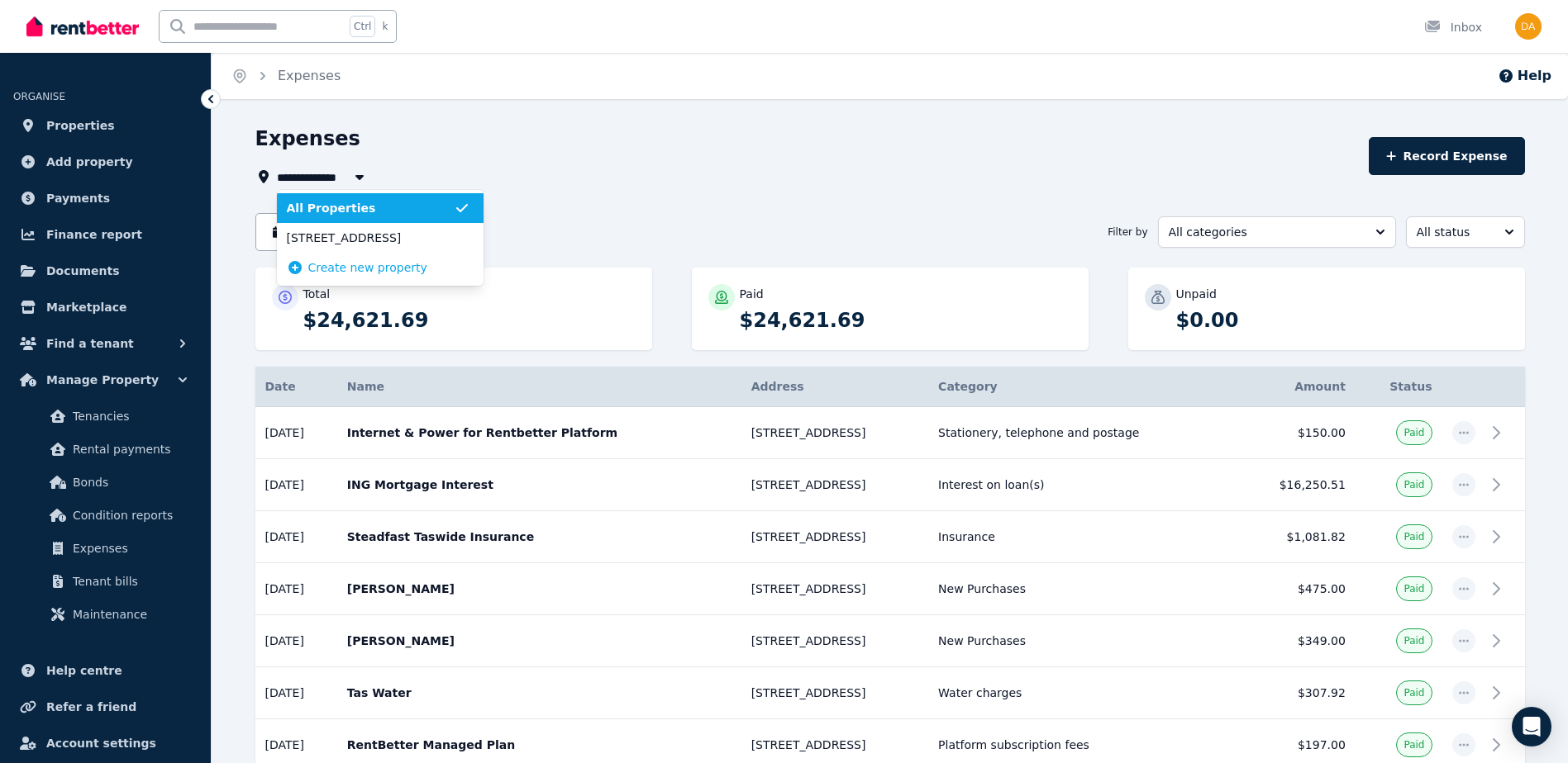
type input "**********"
click at [580, 166] on div "**********" at bounding box center [807, 156] width 1104 height 61
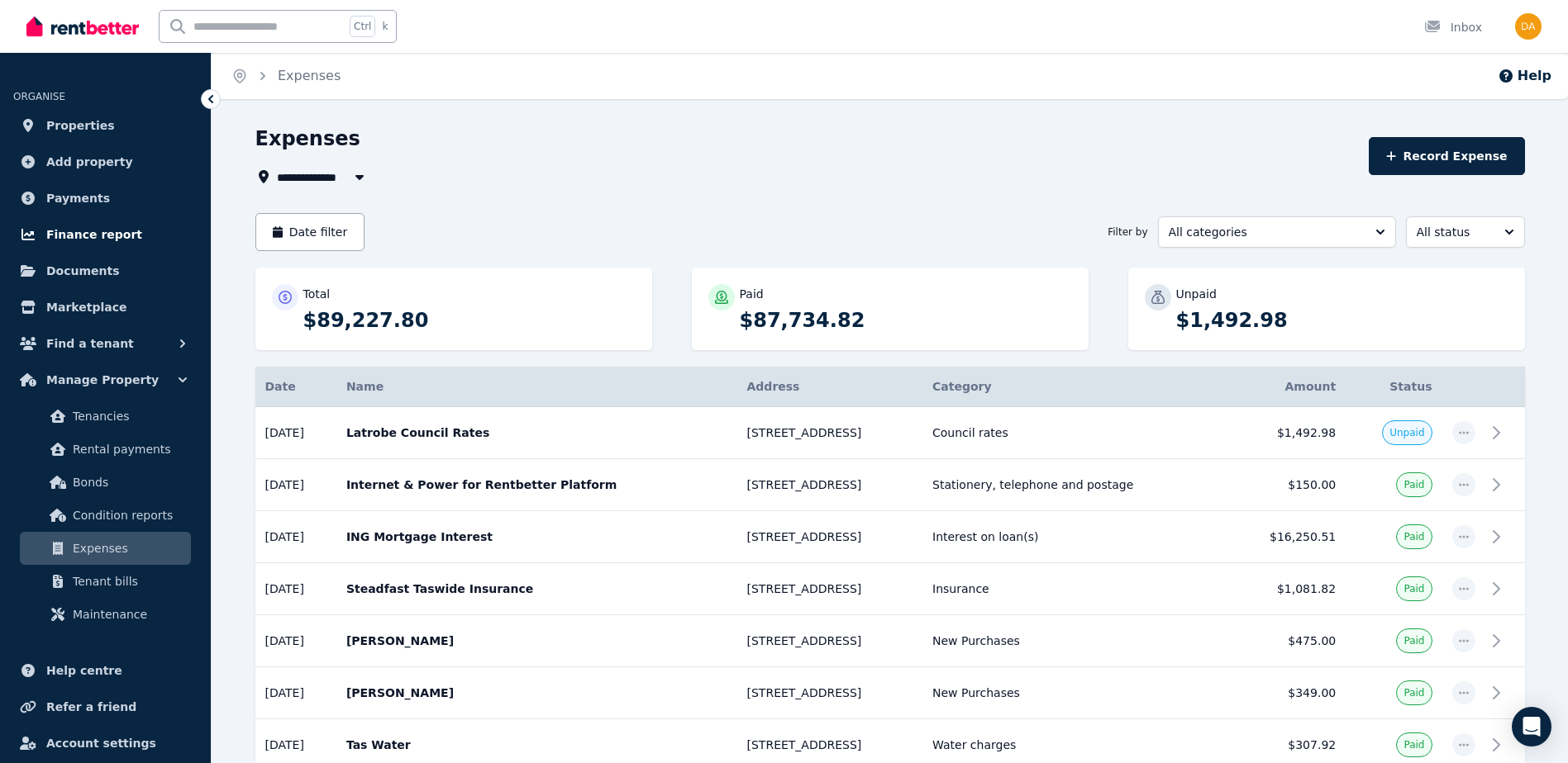
click at [75, 229] on span "Finance report" at bounding box center [94, 234] width 96 height 20
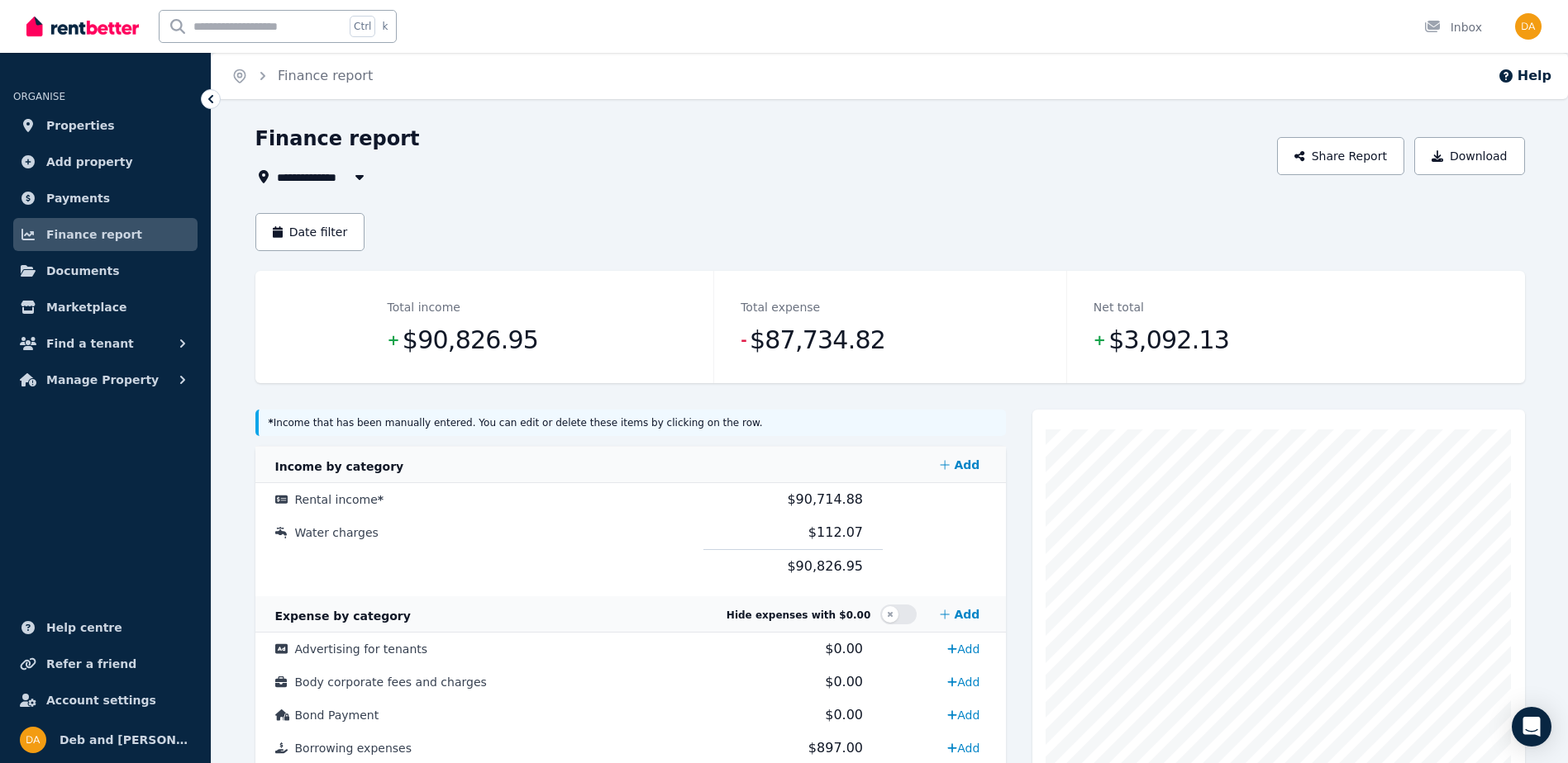
click at [335, 180] on span "All Properties" at bounding box center [330, 176] width 107 height 20
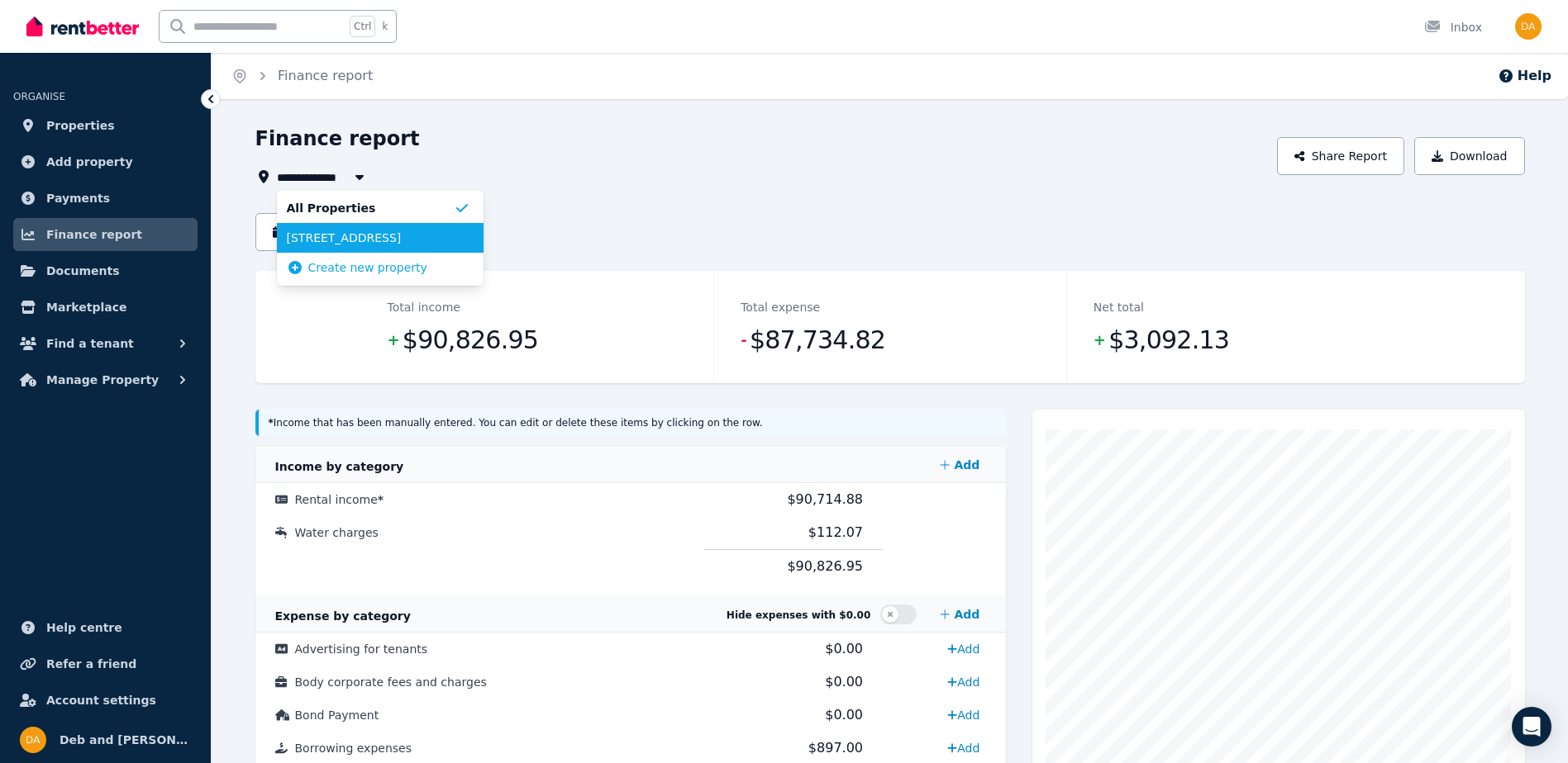
click at [336, 235] on span "[STREET_ADDRESS]" at bounding box center [370, 237] width 167 height 16
type input "**********"
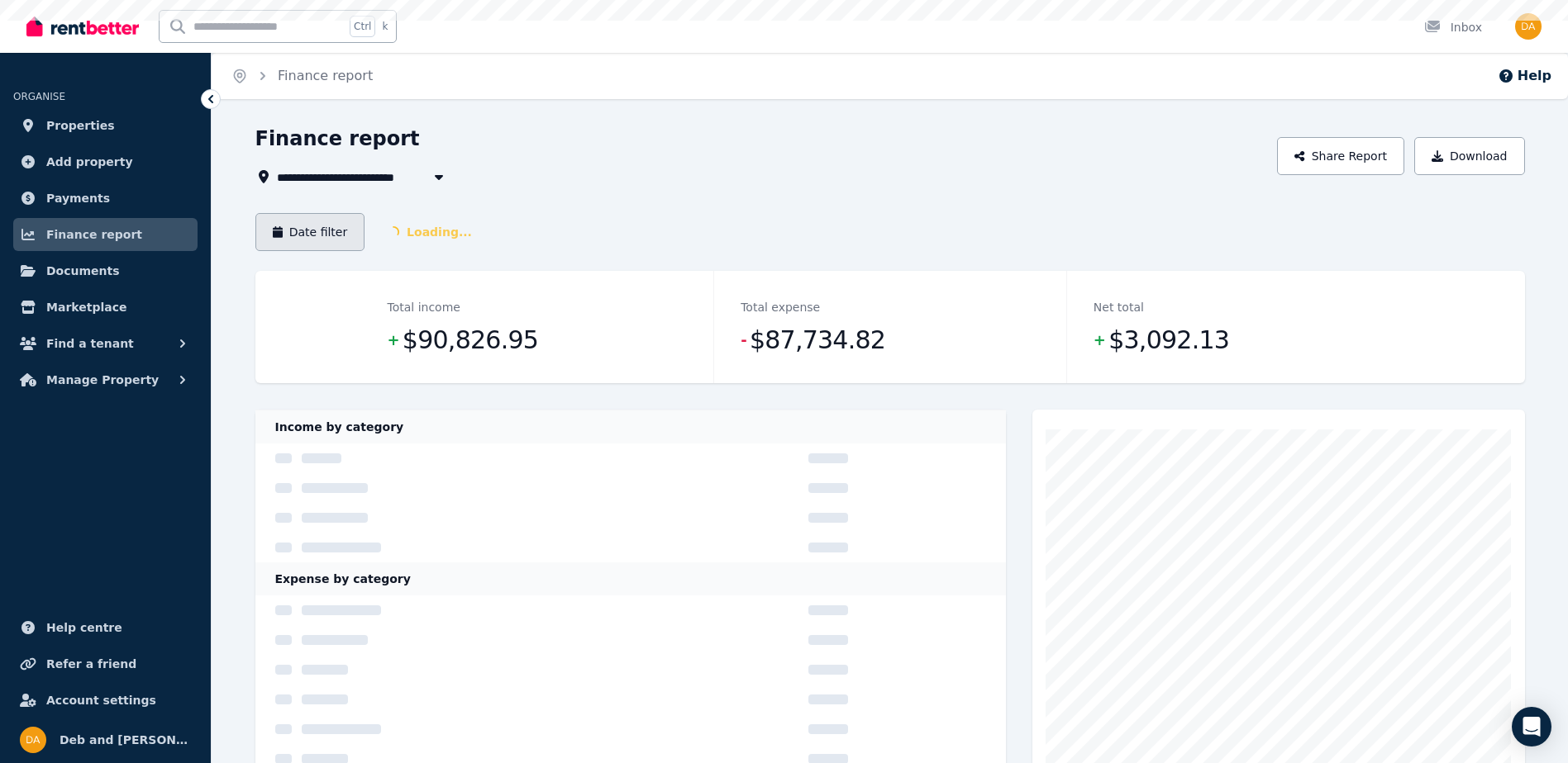
click at [336, 235] on button "Date filter" at bounding box center [310, 232] width 110 height 38
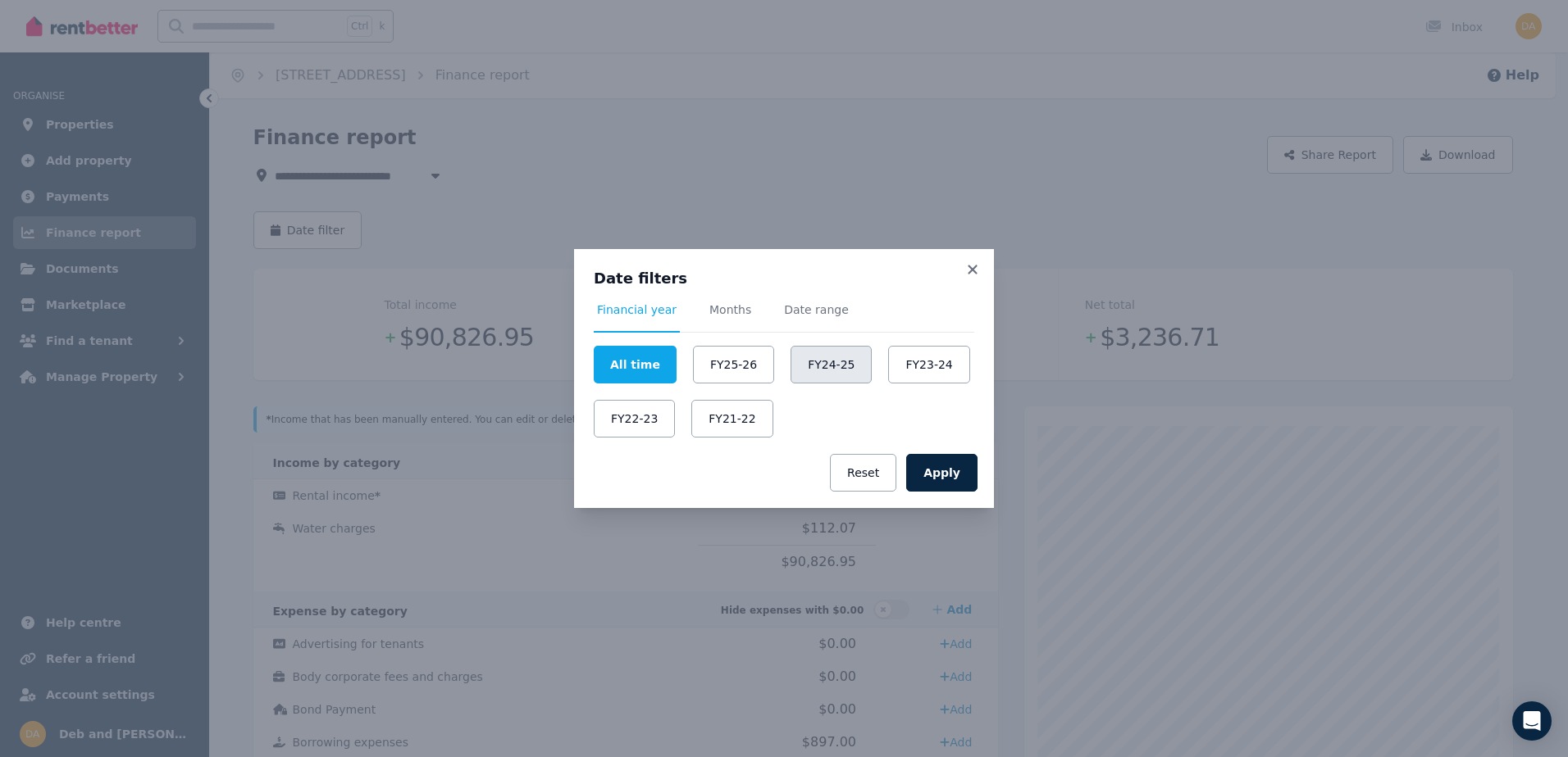
click at [814, 361] on button "FY24-25" at bounding box center [831, 365] width 81 height 37
click at [936, 474] on button "Apply" at bounding box center [941, 473] width 71 height 37
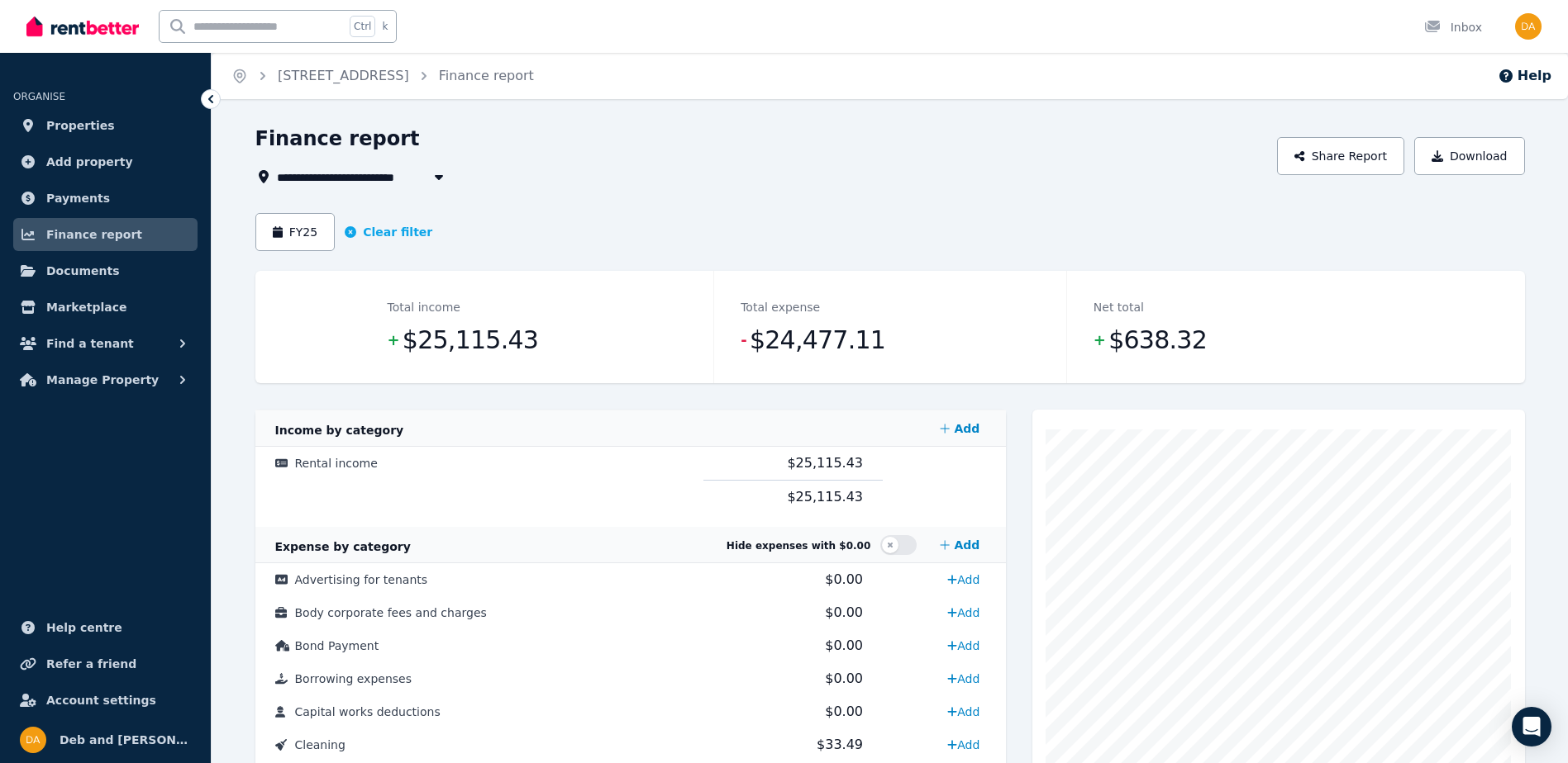
click at [879, 178] on div "**********" at bounding box center [761, 176] width 1013 height 20
click at [1456, 155] on button "Download" at bounding box center [1470, 156] width 110 height 38
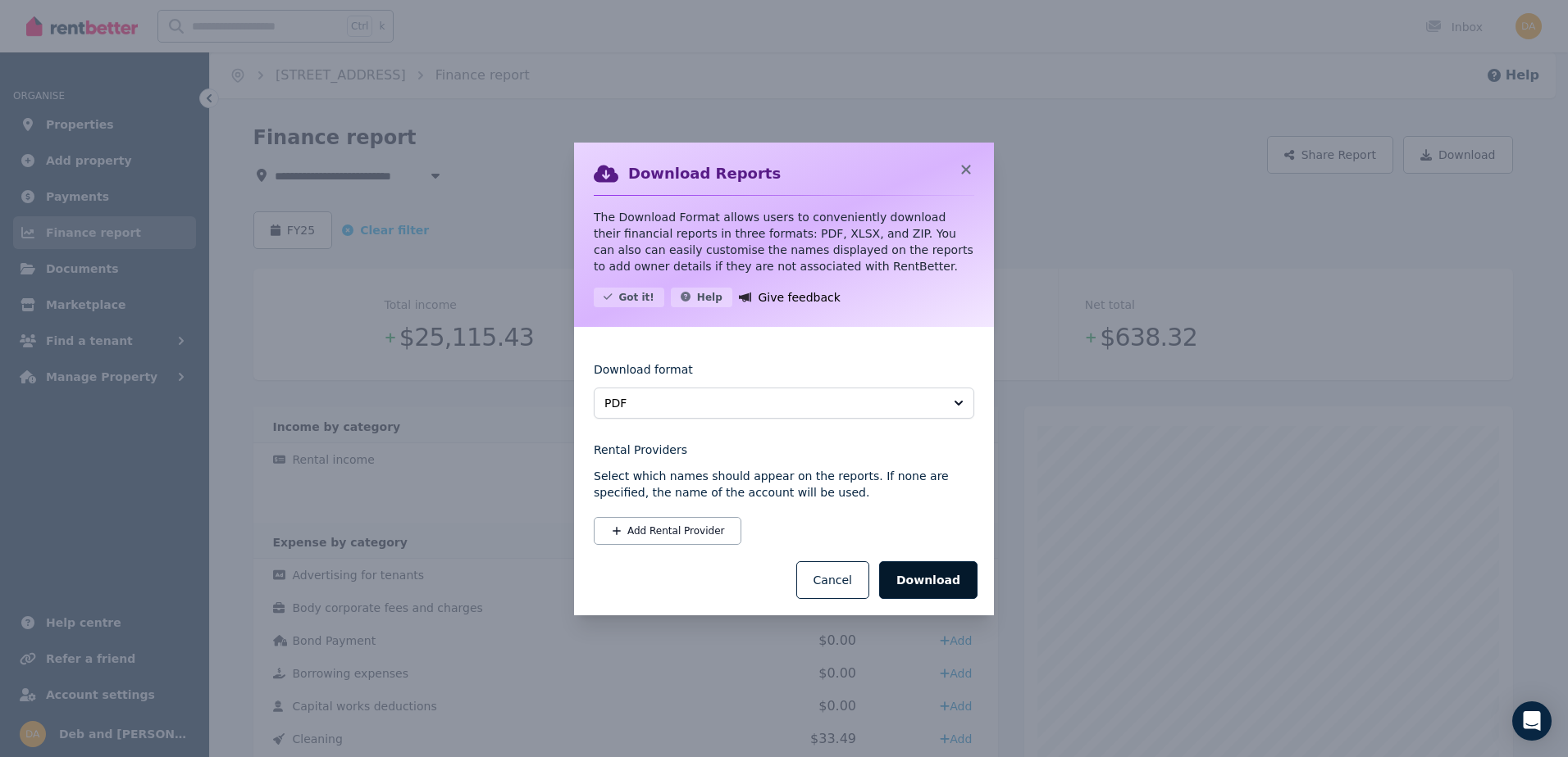
click at [930, 586] on button "Download" at bounding box center [928, 580] width 98 height 37
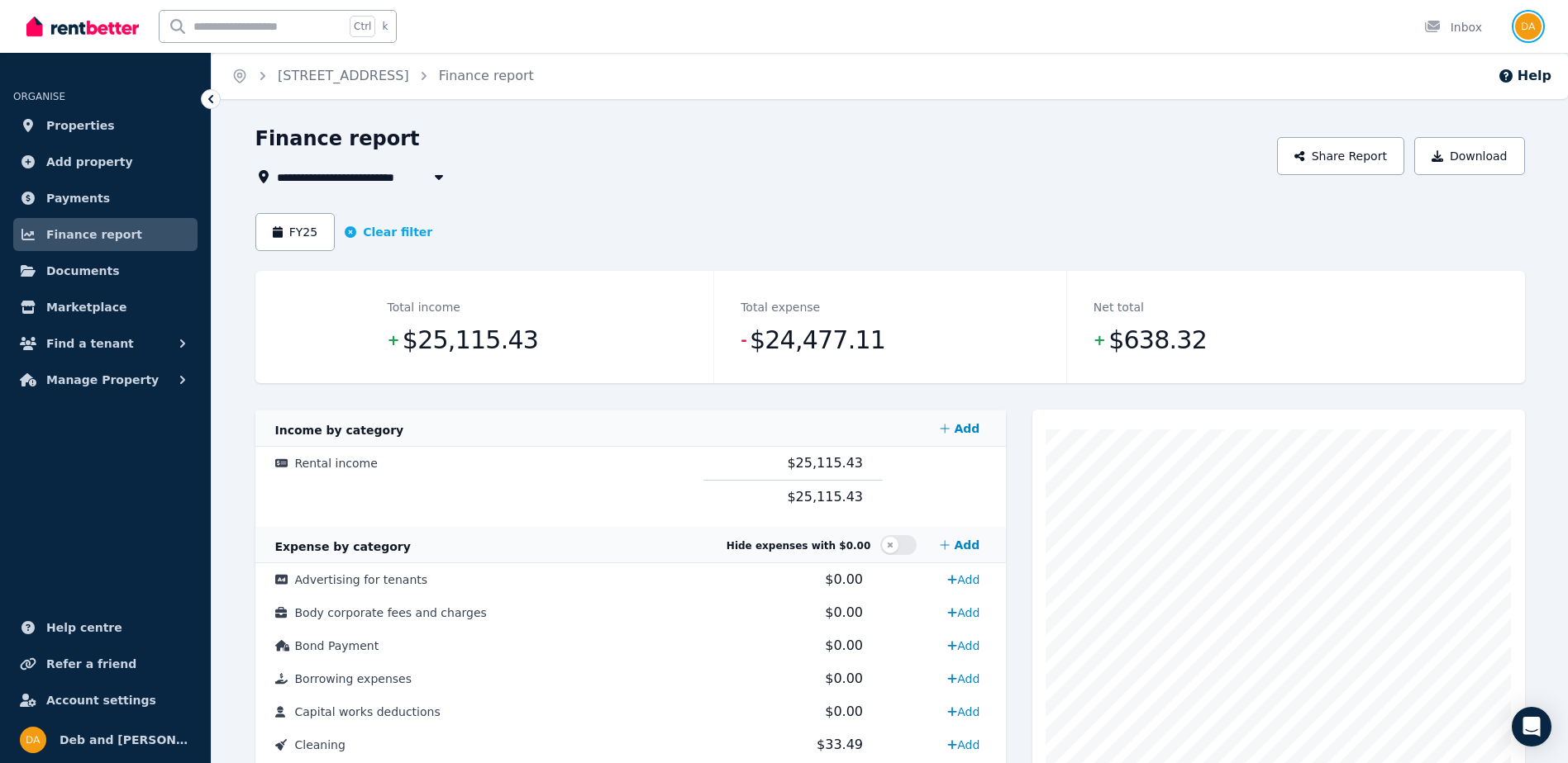
click at [1521, 22] on img "button" at bounding box center [1528, 26] width 27 height 27
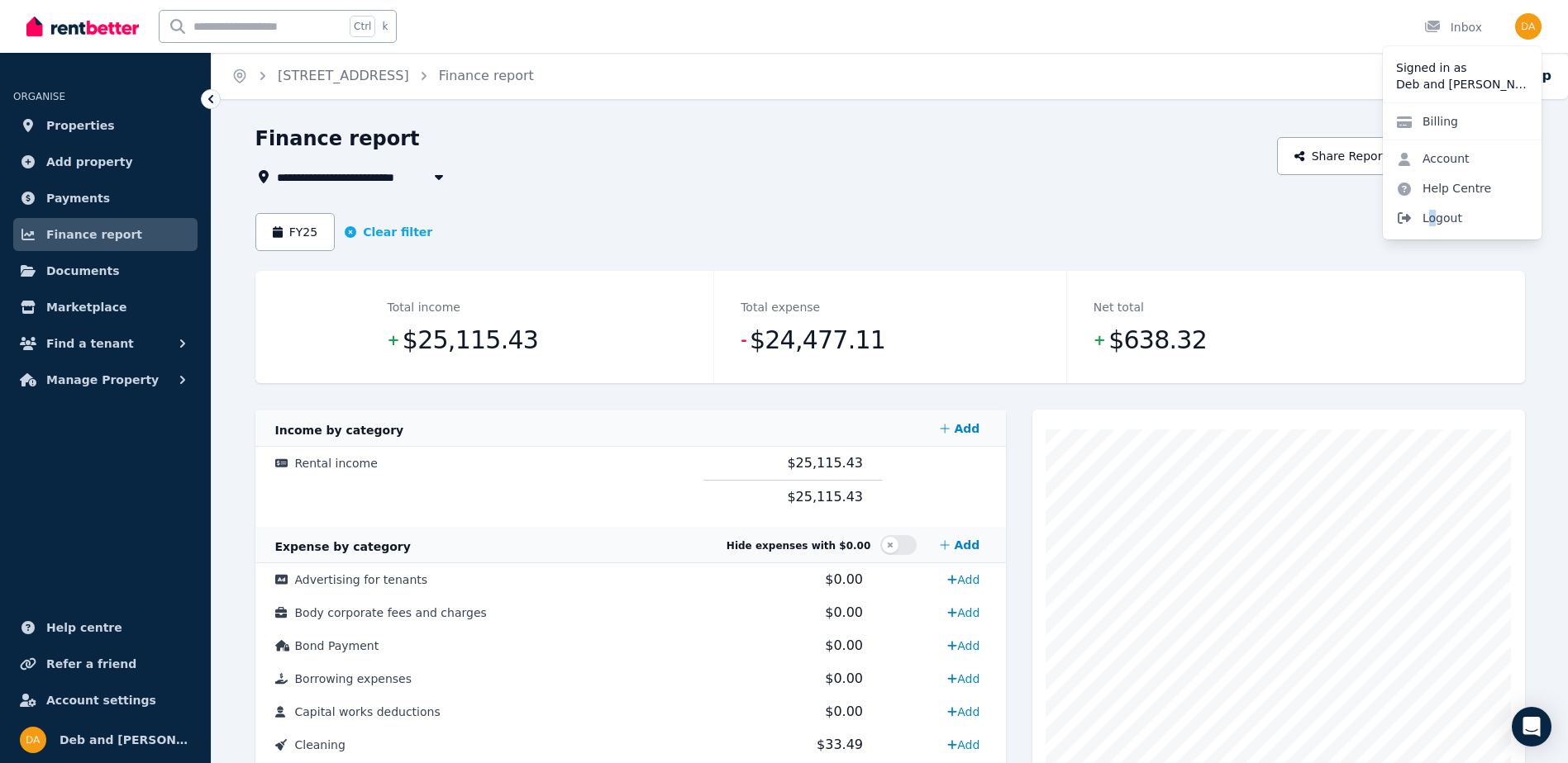
click at [1432, 216] on span "Logout" at bounding box center [1462, 218] width 158 height 30
